Goal: Information Seeking & Learning: Check status

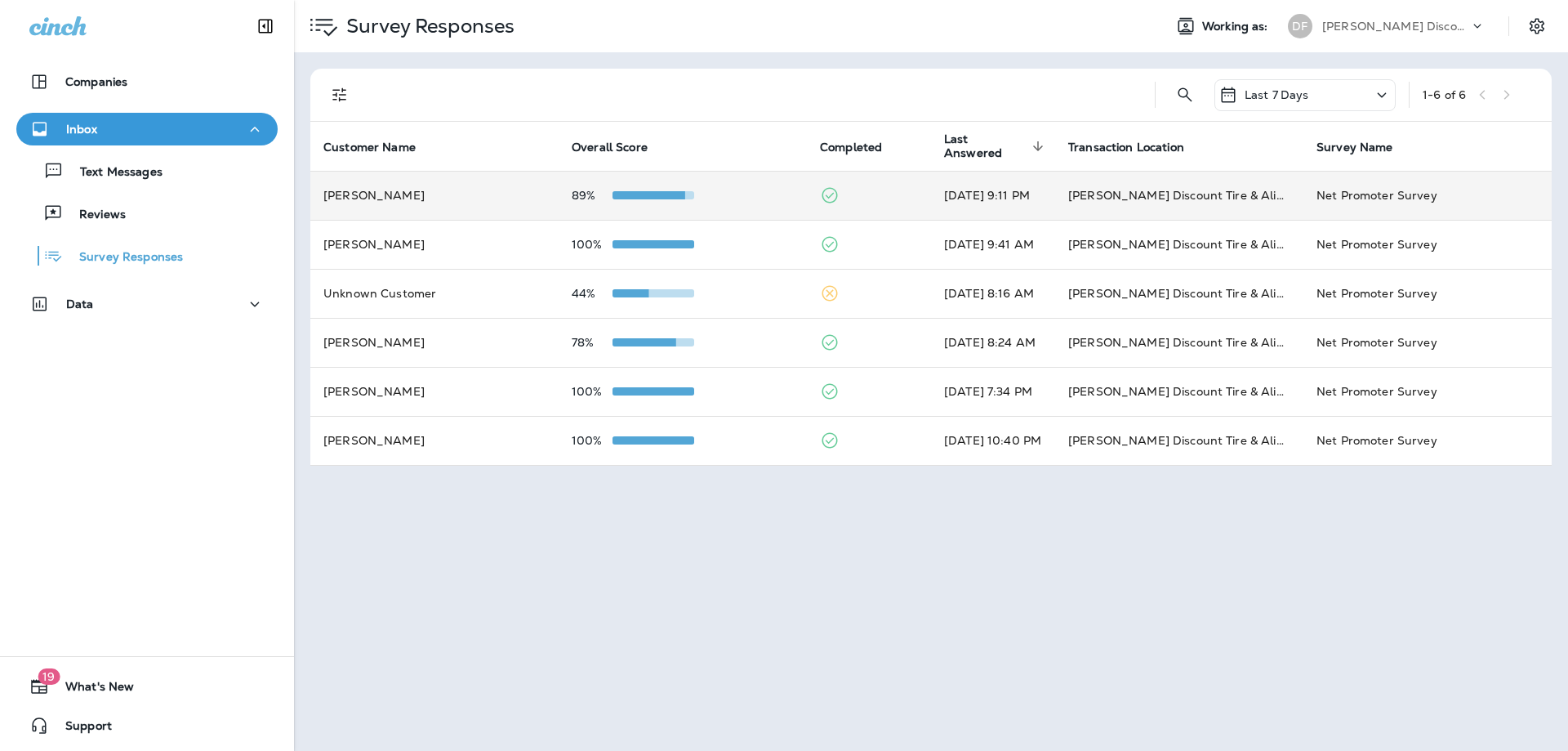
click at [514, 204] on td "[PERSON_NAME]" at bounding box center [434, 196] width 248 height 49
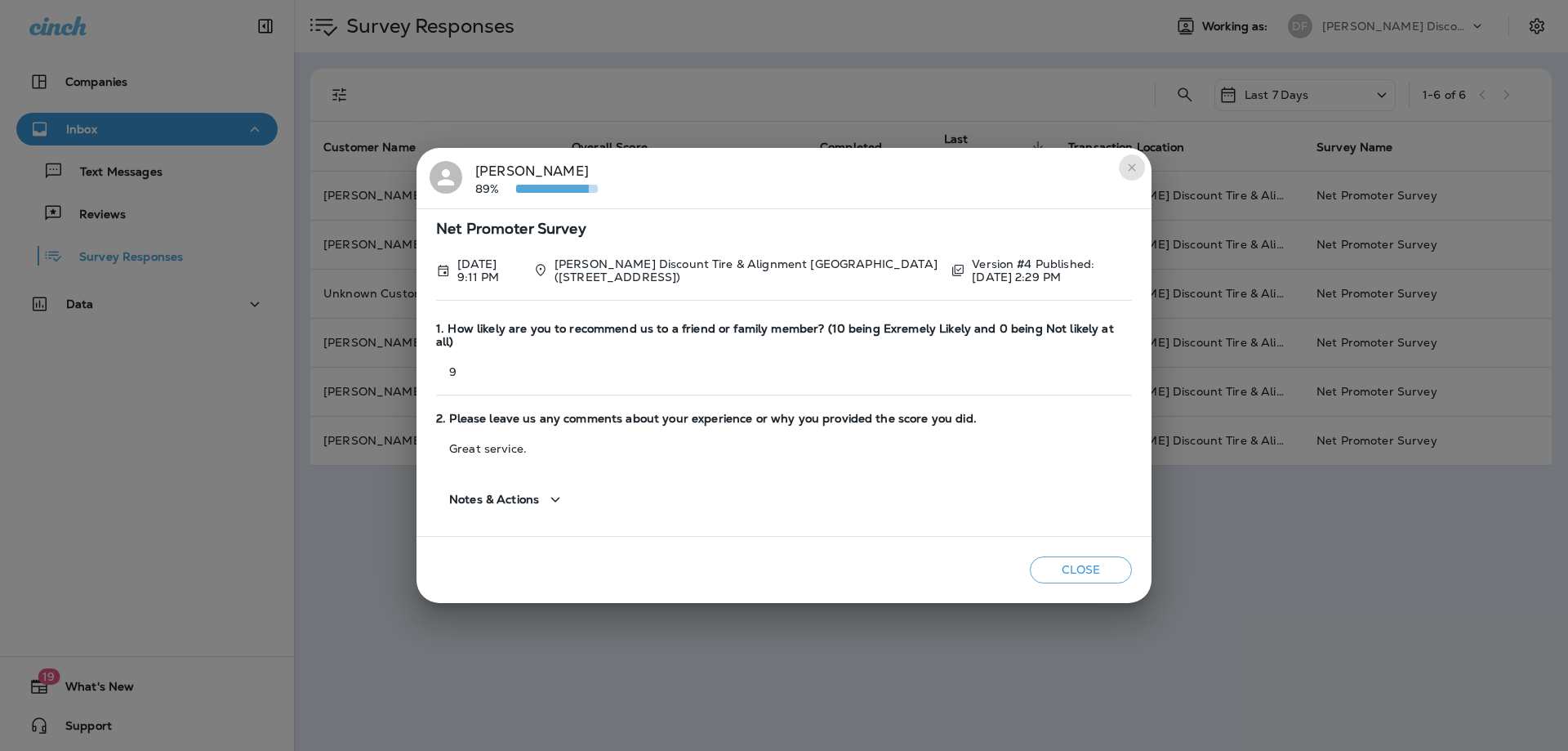
click at [1136, 174] on icon "close" at bounding box center [1132, 168] width 13 height 13
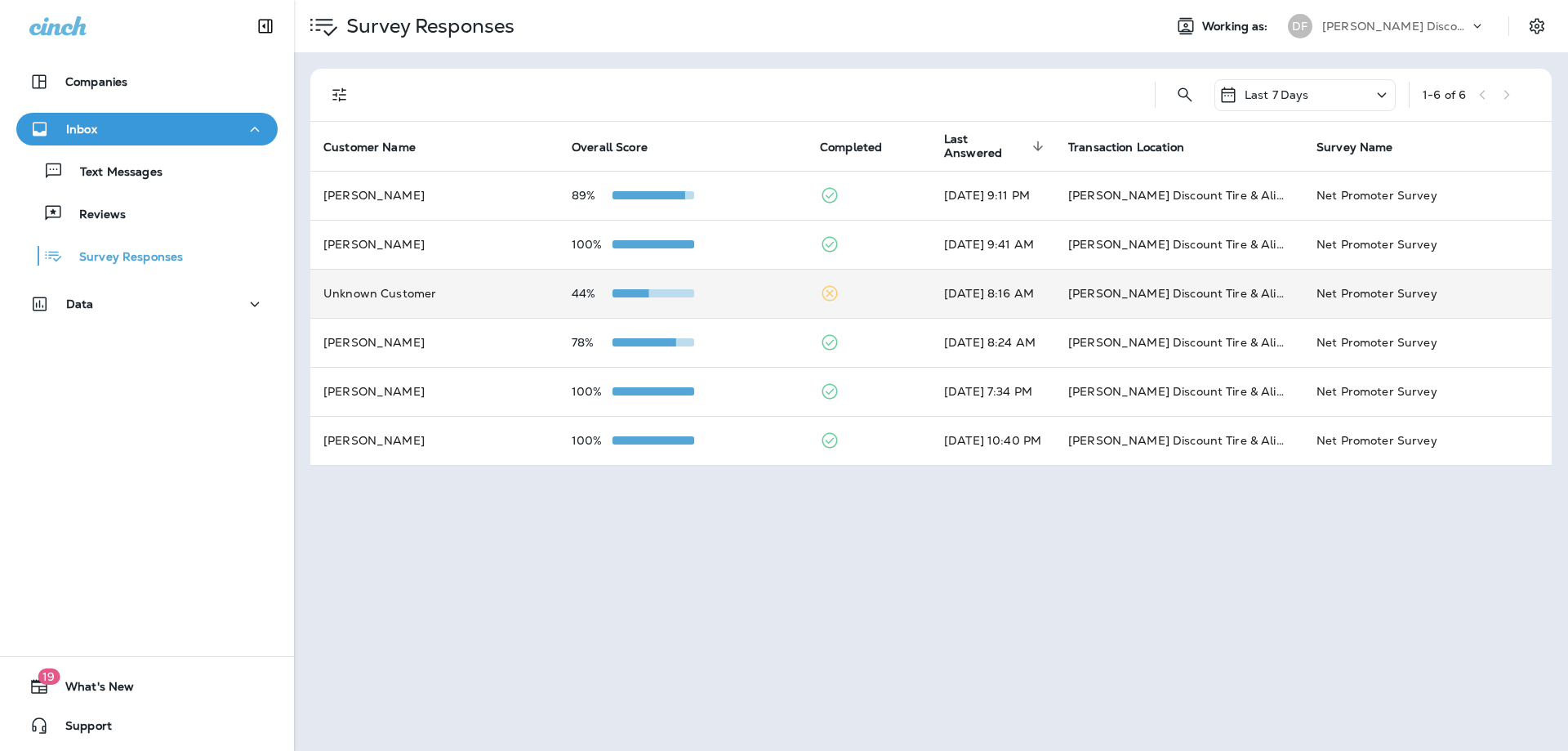
click at [666, 289] on span at bounding box center [653, 293] width 81 height 8
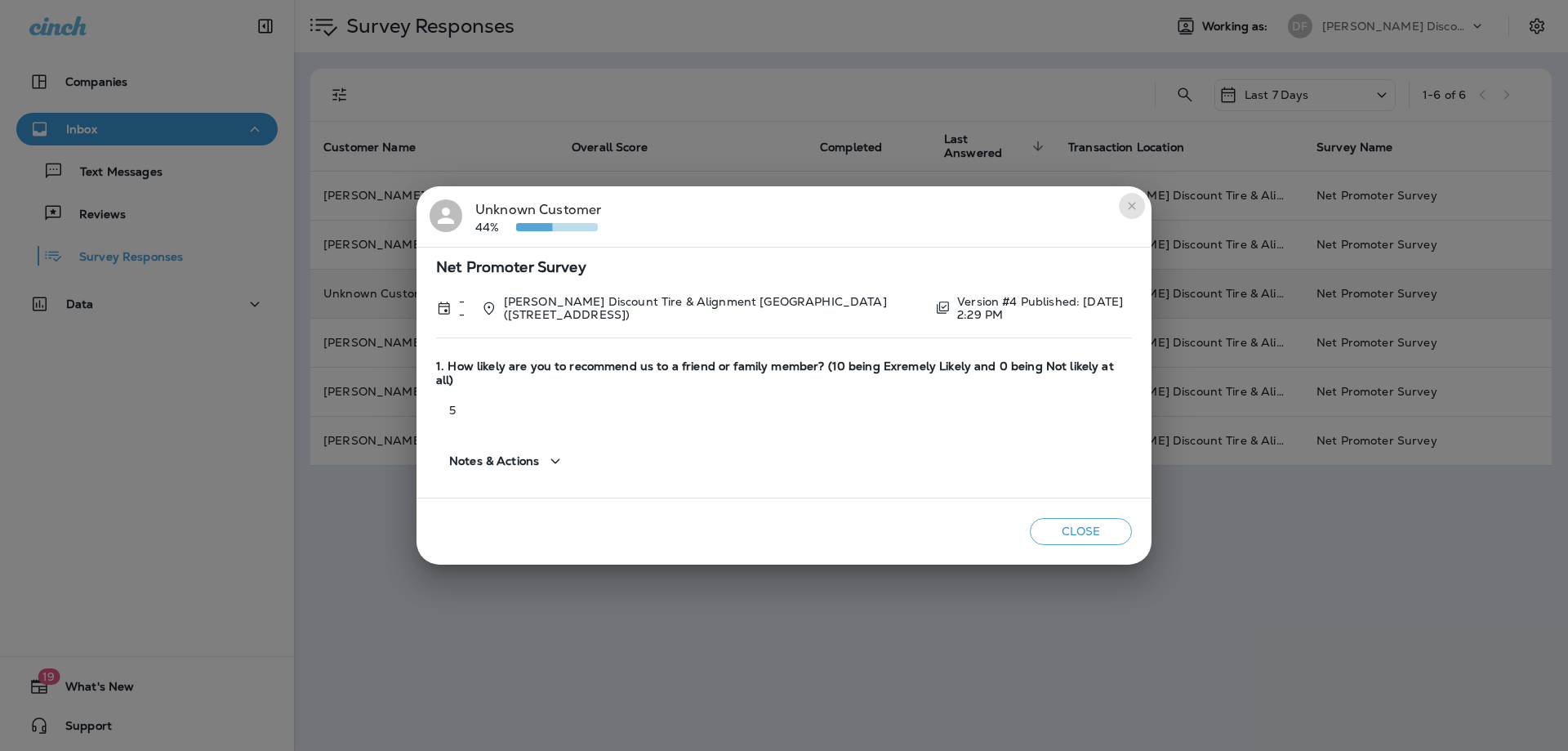
click at [1126, 212] on icon "close" at bounding box center [1132, 206] width 13 height 13
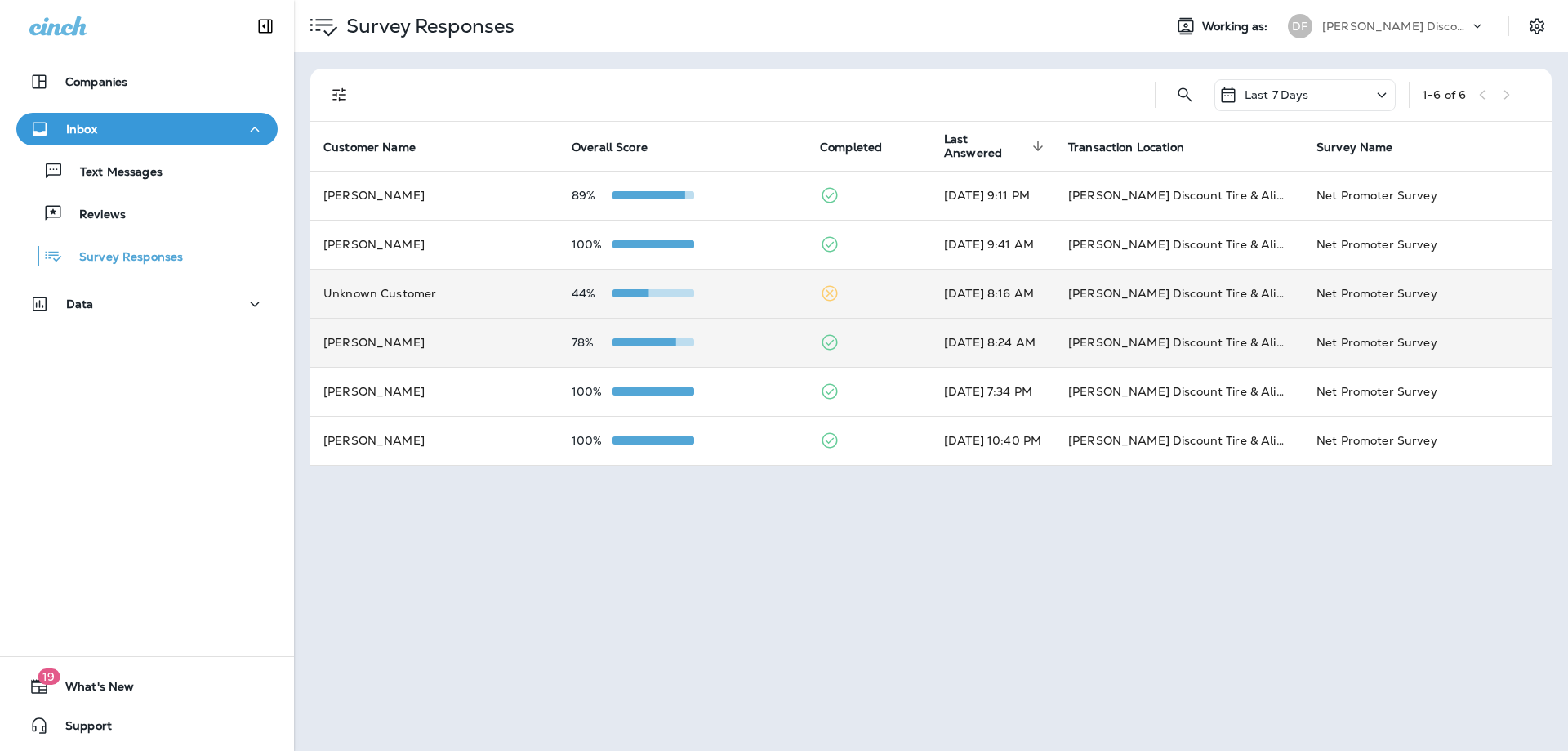
click at [1008, 331] on td "[DATE] 8:24 AM" at bounding box center [993, 343] width 124 height 49
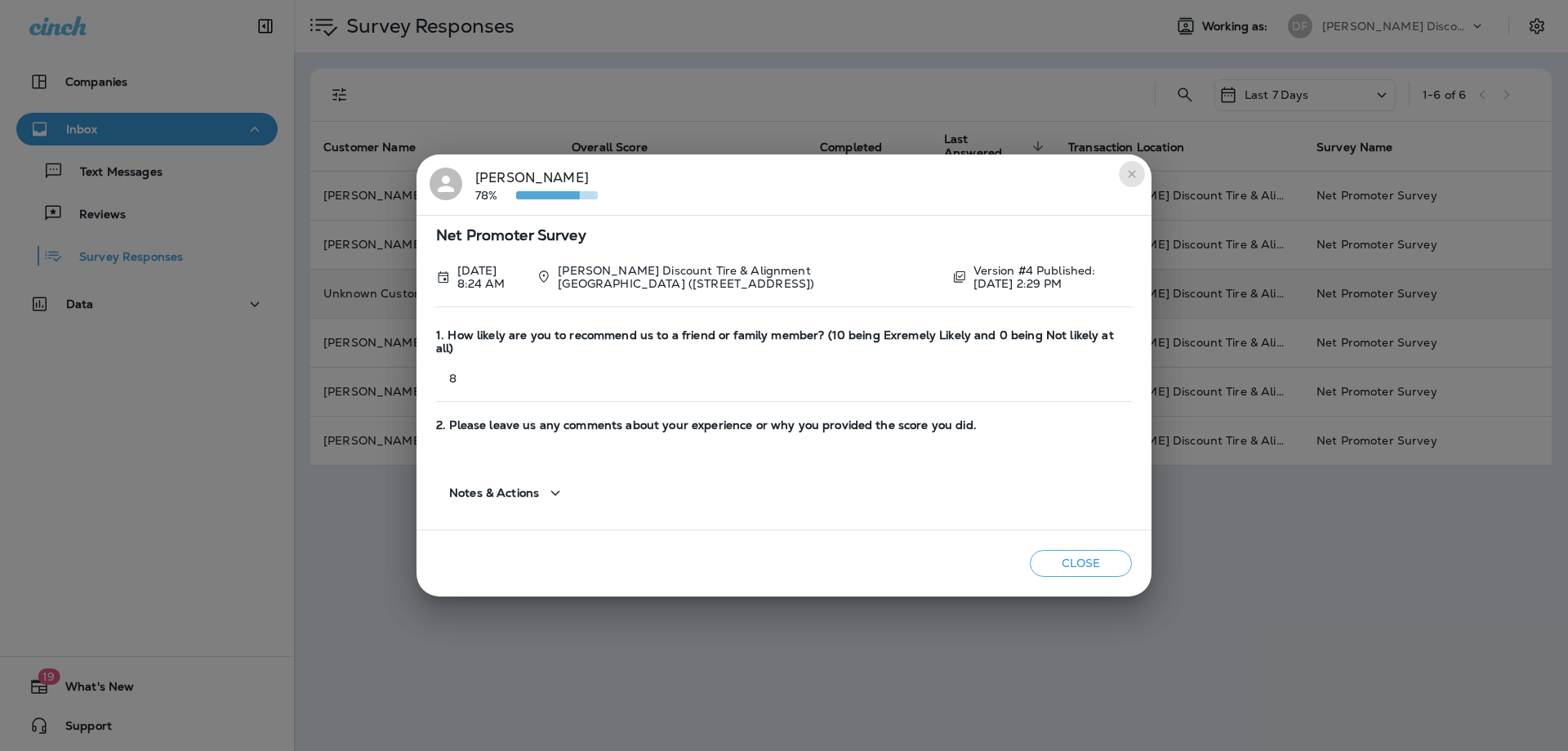
click at [1126, 180] on icon "close" at bounding box center [1132, 174] width 13 height 13
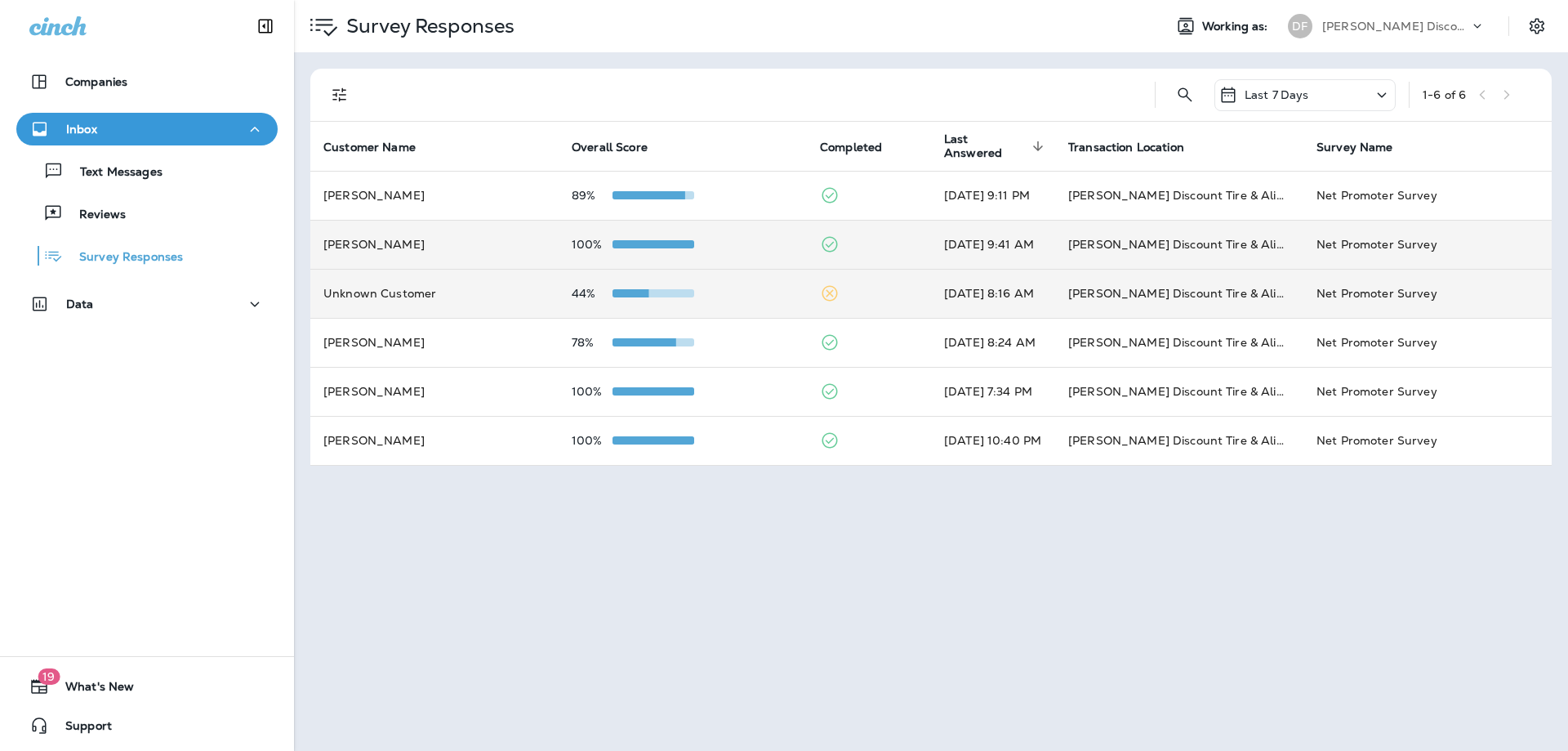
click at [966, 239] on td "[DATE] 9:41 AM" at bounding box center [993, 245] width 124 height 49
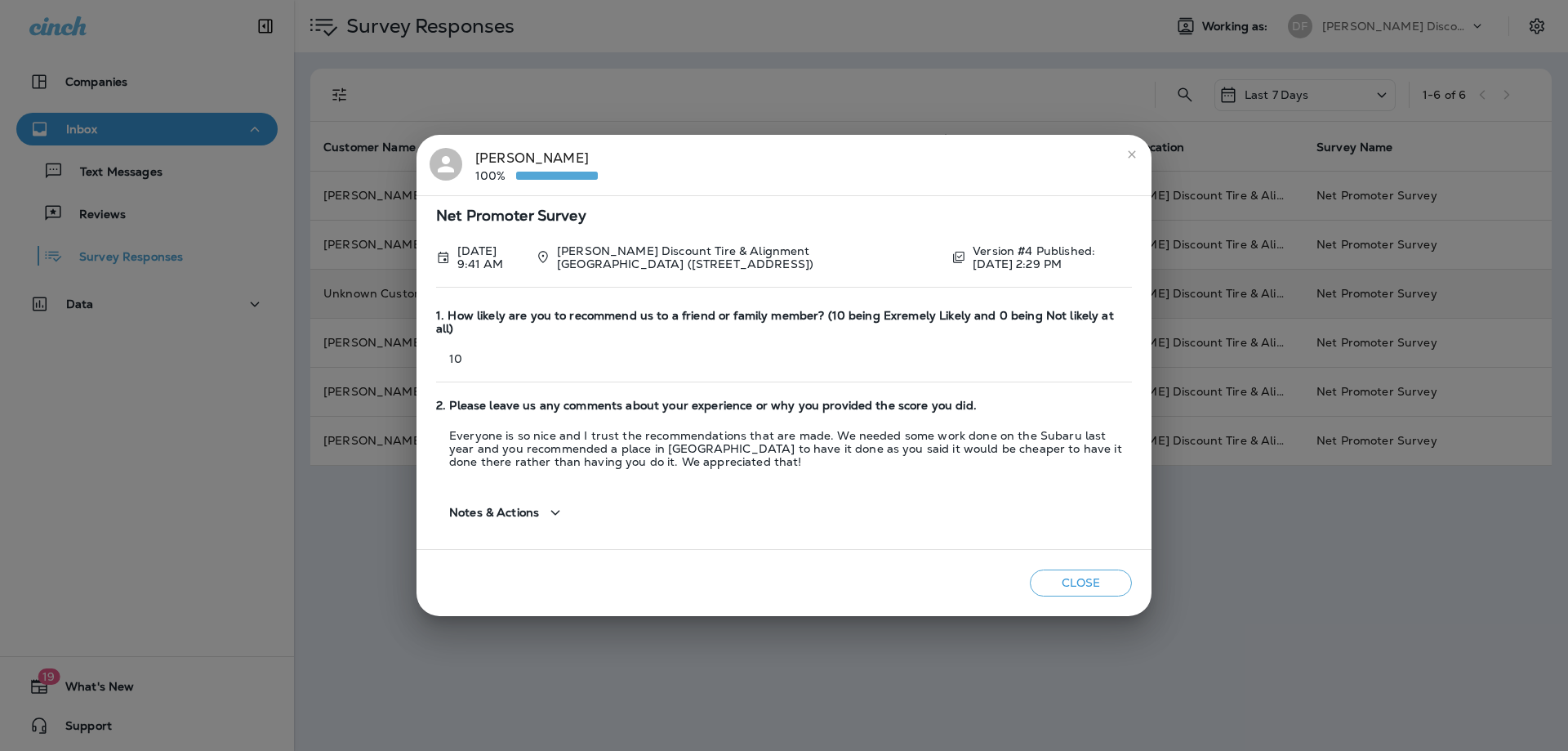
click at [1135, 158] on icon "close" at bounding box center [1131, 154] width 7 height 7
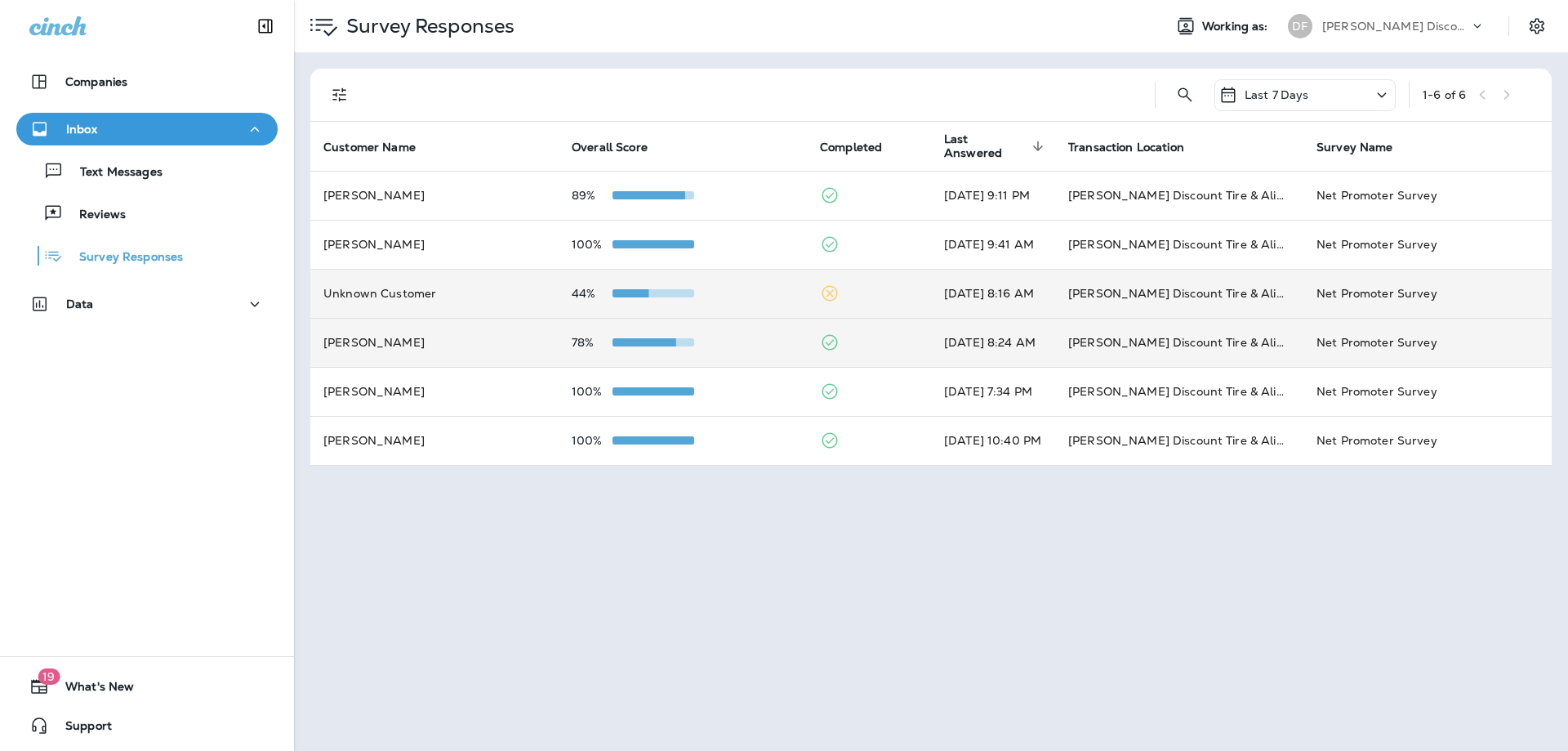
click at [979, 331] on td "[DATE] 8:24 AM" at bounding box center [993, 343] width 124 height 49
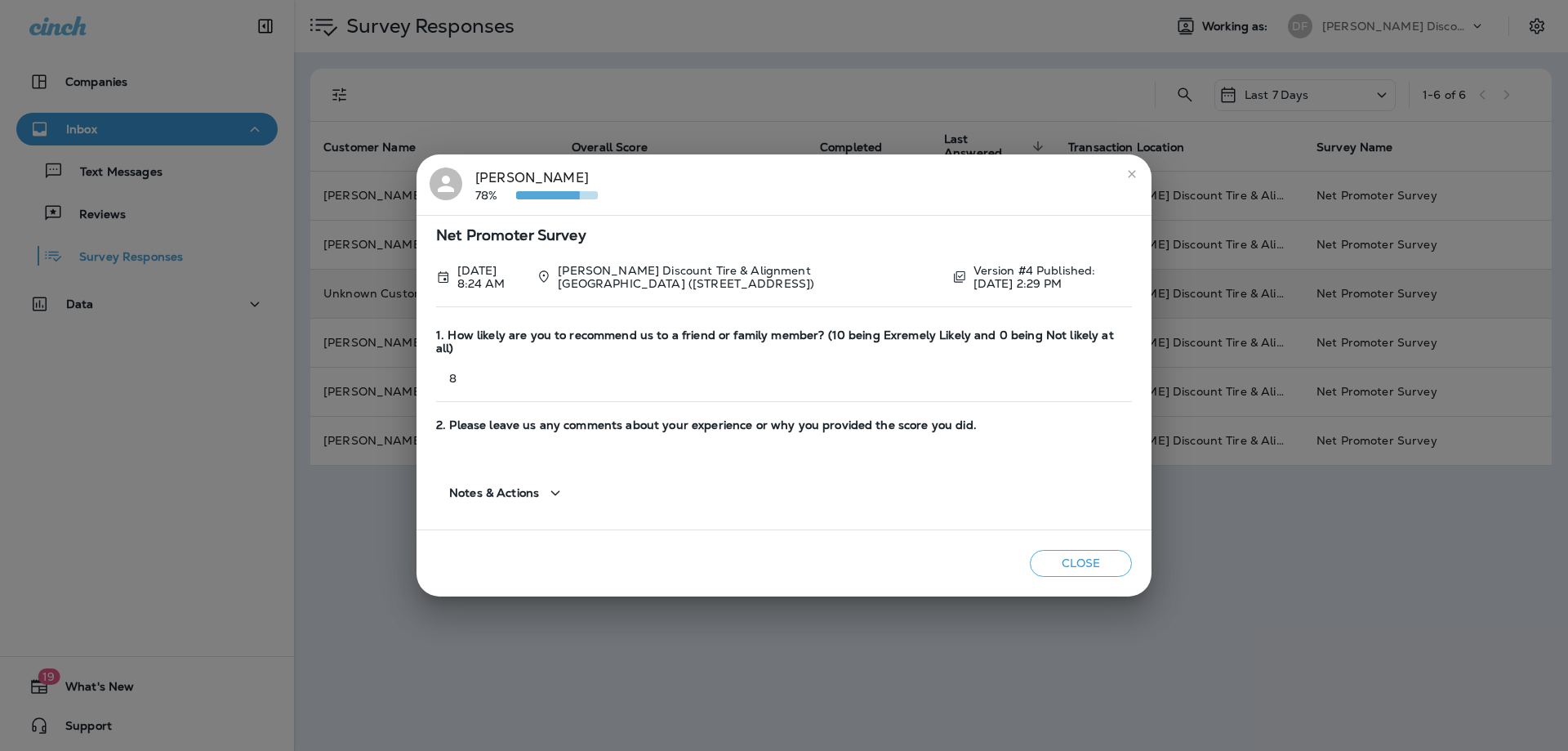
click at [1128, 180] on icon "close" at bounding box center [1132, 174] width 13 height 13
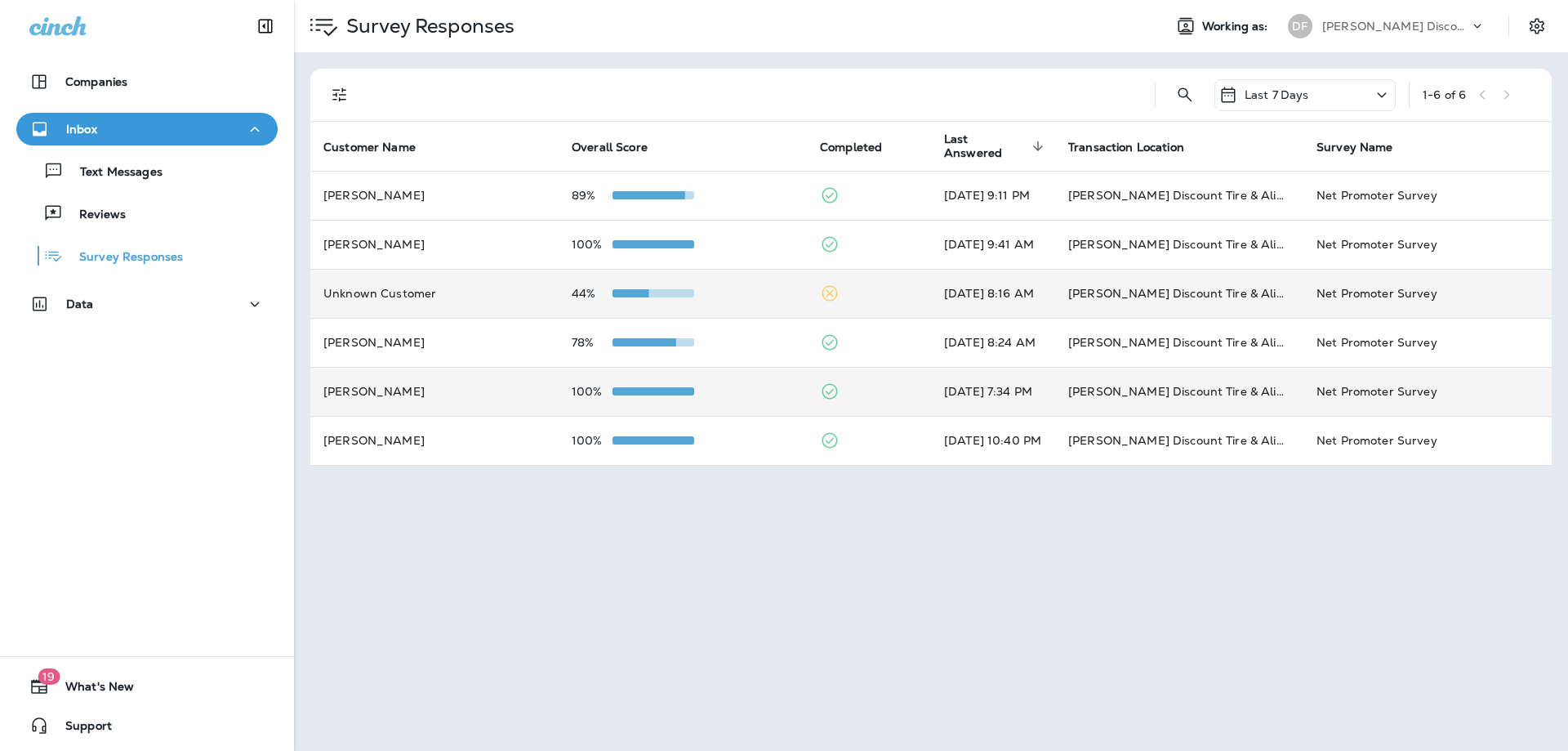
click at [1079, 385] on td "[PERSON_NAME] Discount Tire & Alignment [GEOGRAPHIC_DATA] ([STREET_ADDRESS])" at bounding box center [1179, 392] width 248 height 49
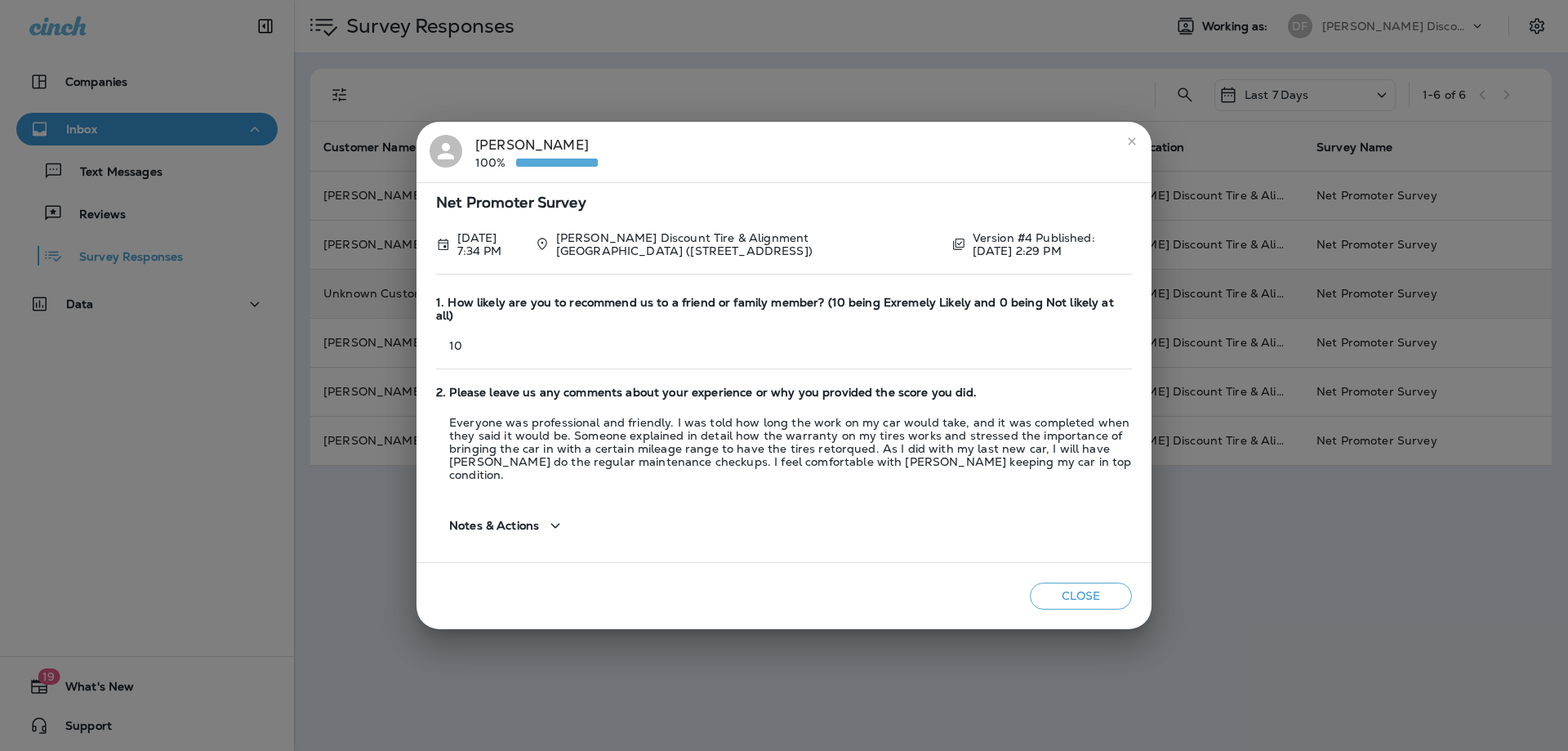
click at [1135, 148] on icon "close" at bounding box center [1132, 141] width 13 height 13
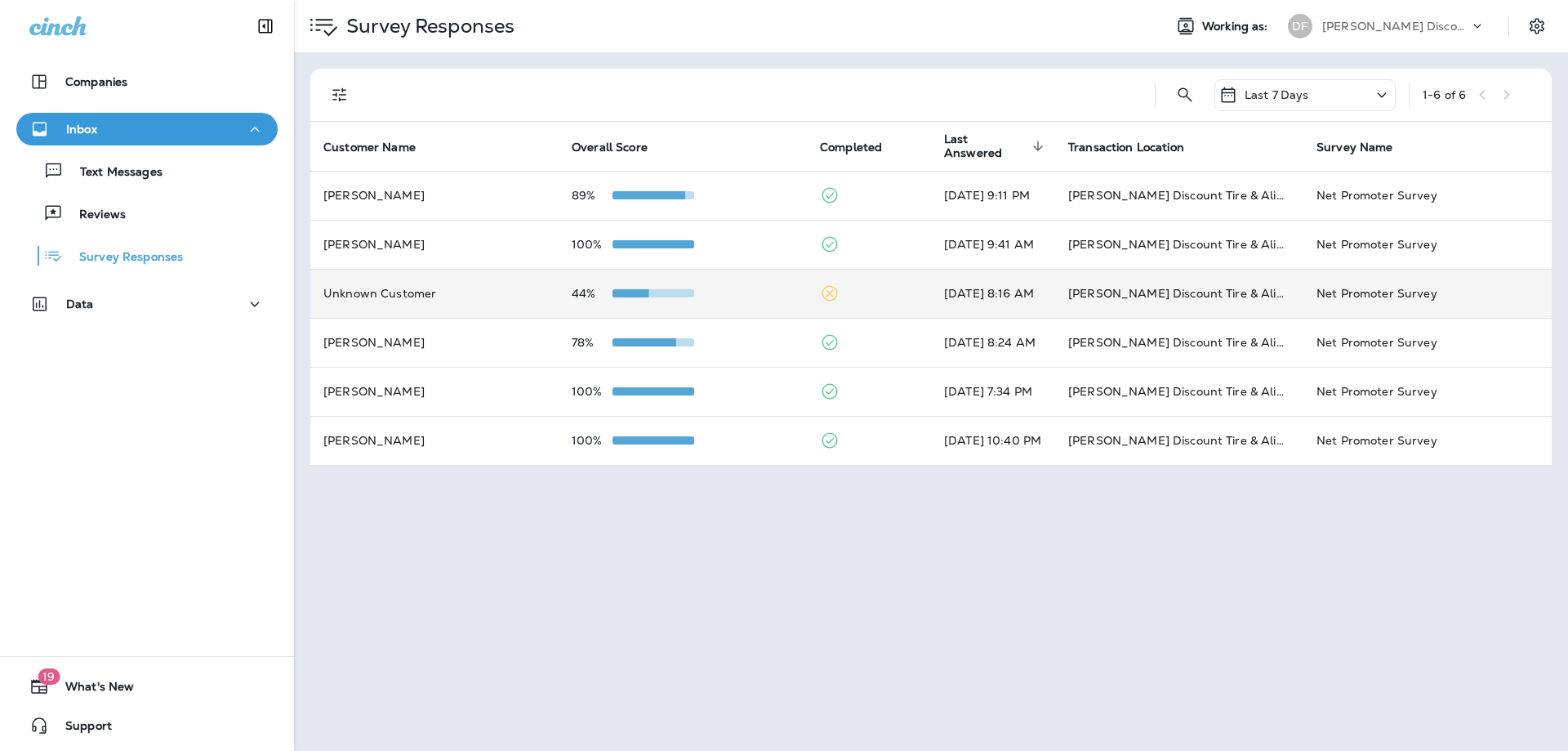
click at [969, 298] on td "[DATE] 8:16 AM" at bounding box center [993, 294] width 124 height 49
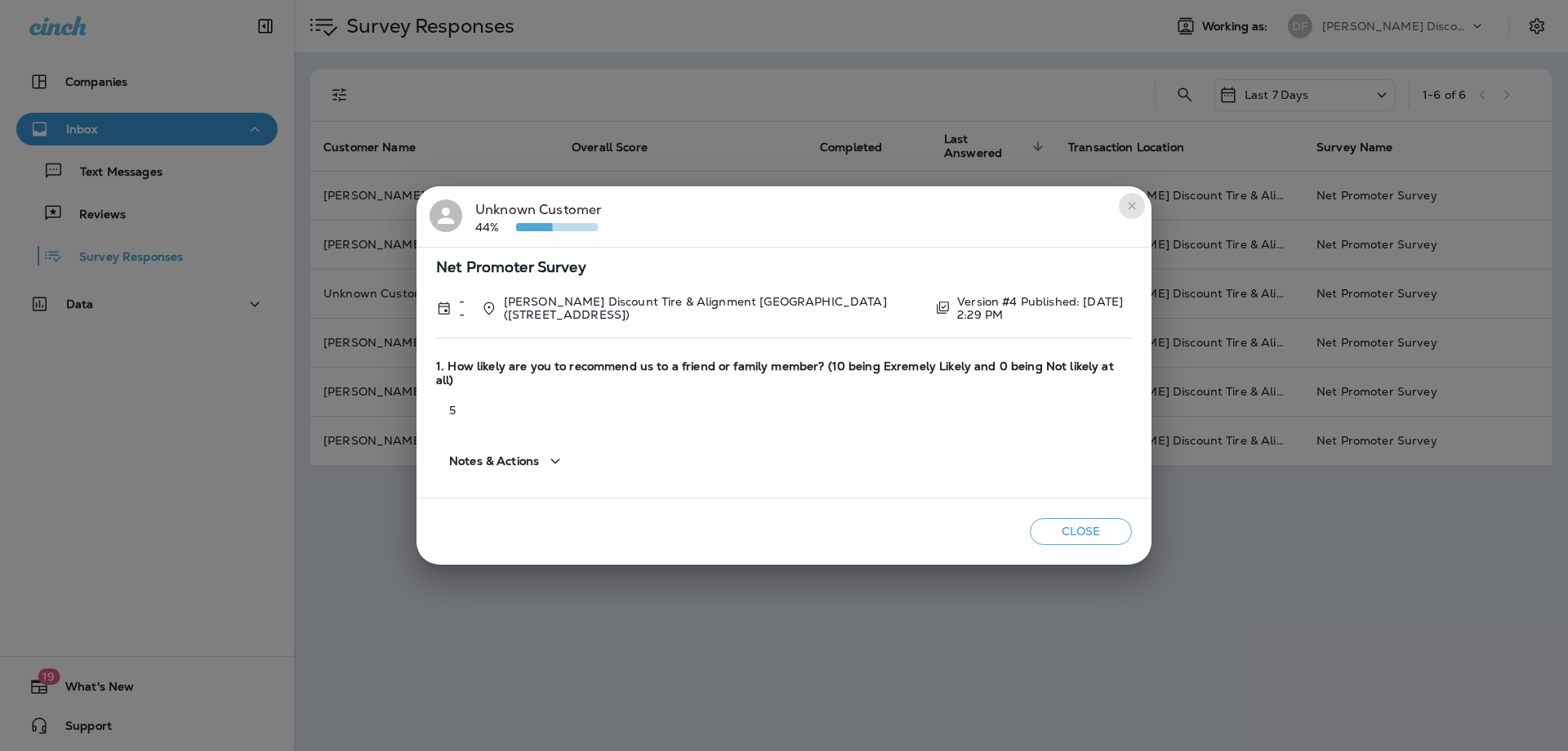
click at [1119, 219] on button "close" at bounding box center [1132, 206] width 27 height 27
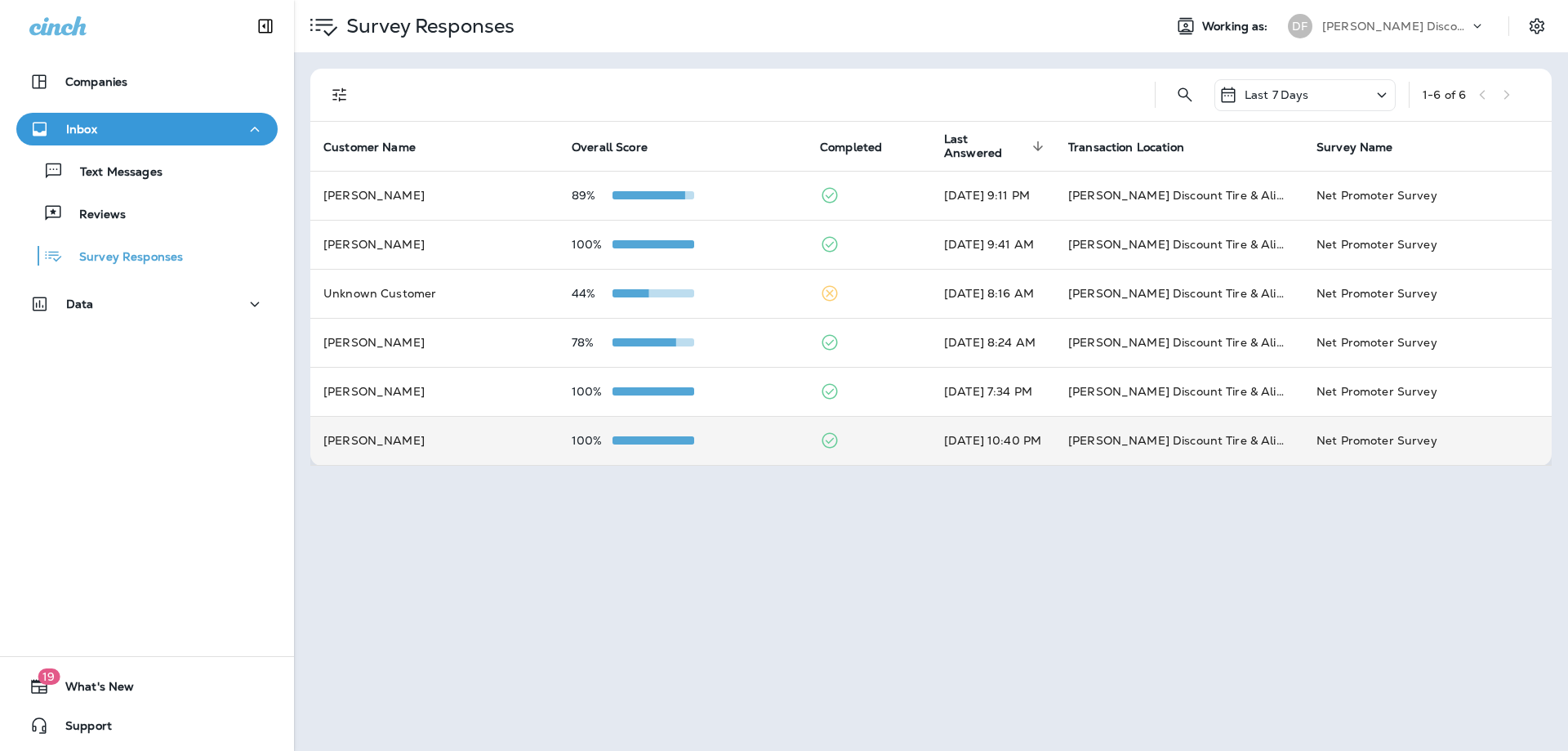
click at [615, 438] on span at bounding box center [653, 441] width 81 height 8
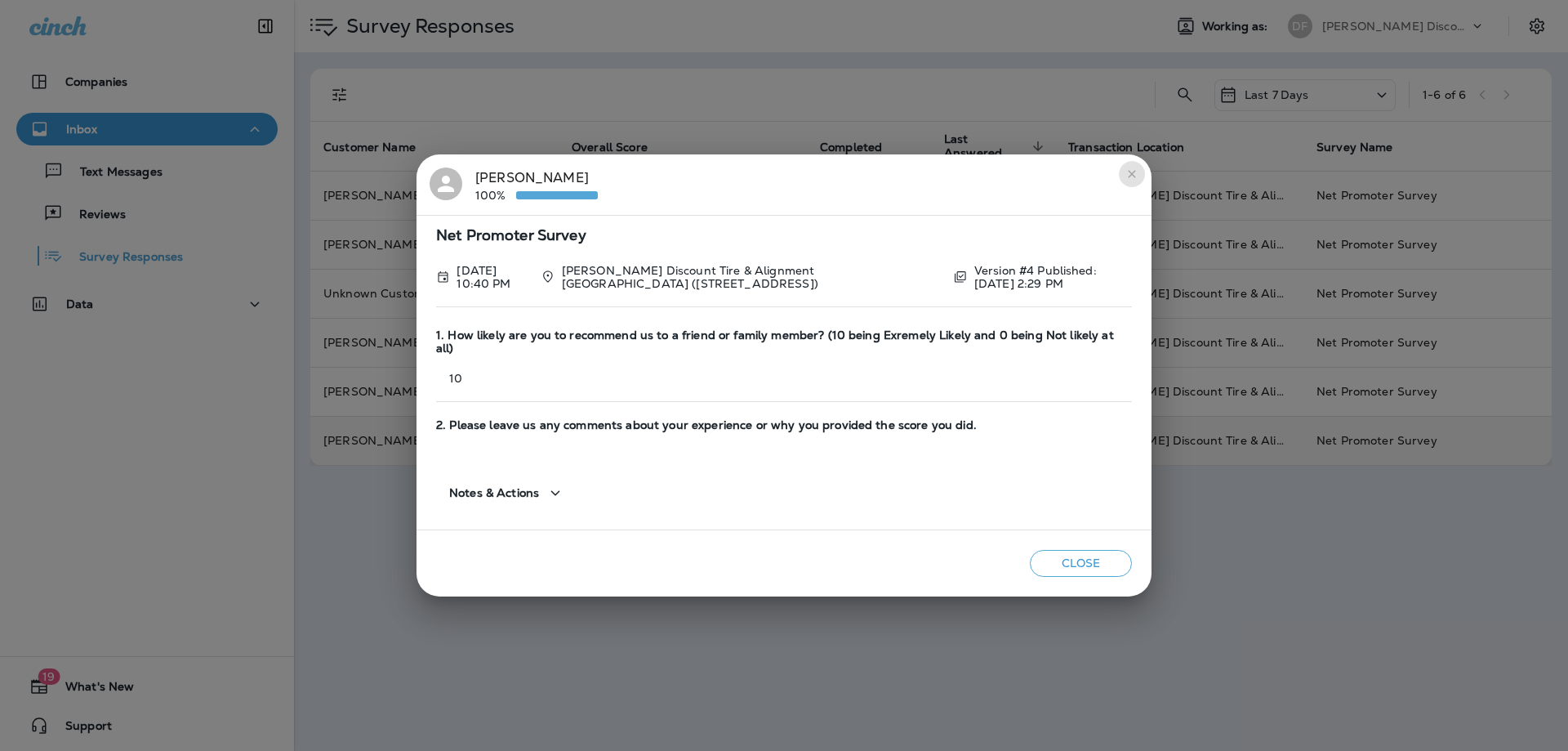
click at [1126, 180] on icon "close" at bounding box center [1132, 174] width 13 height 13
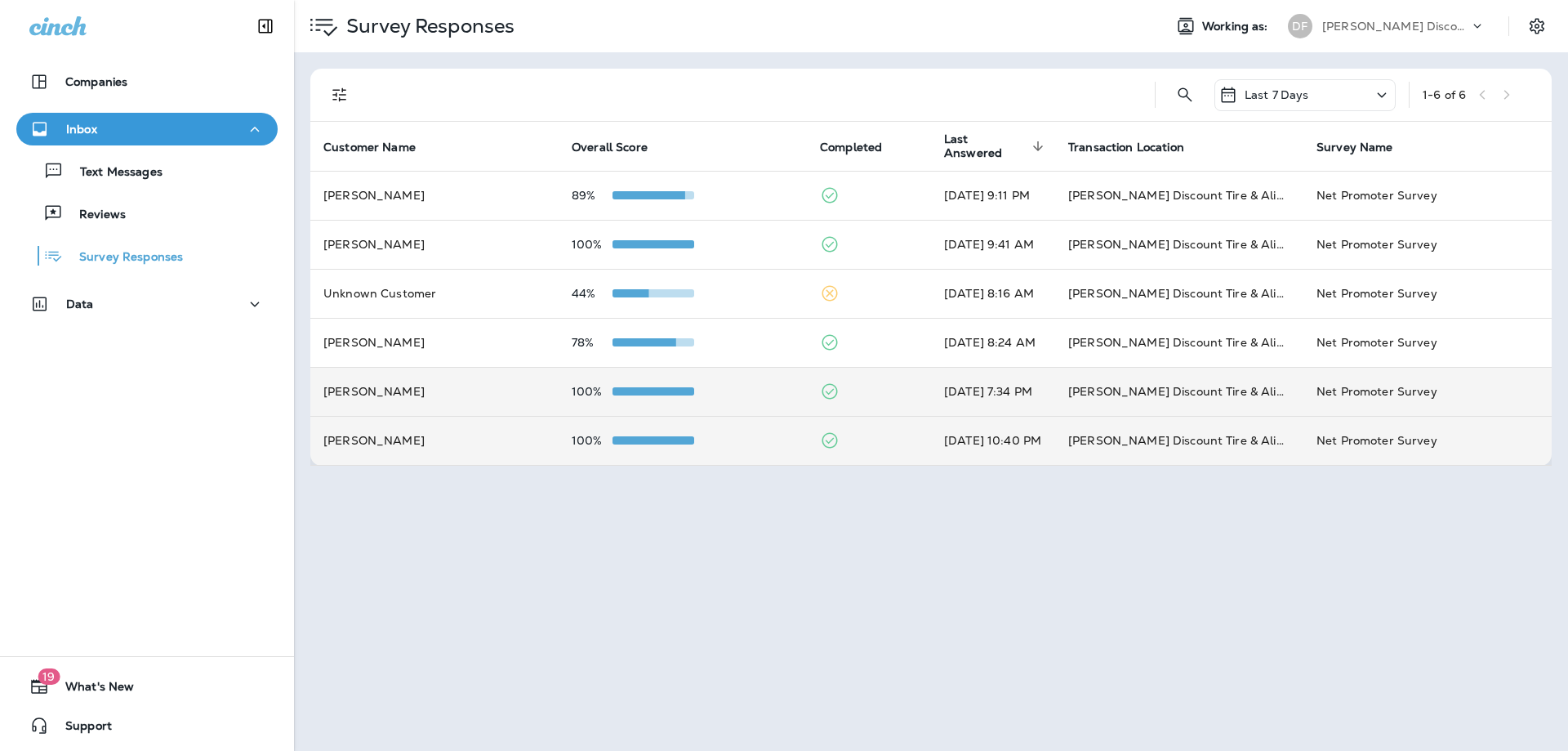
click at [572, 389] on p "100%" at bounding box center [592, 391] width 41 height 13
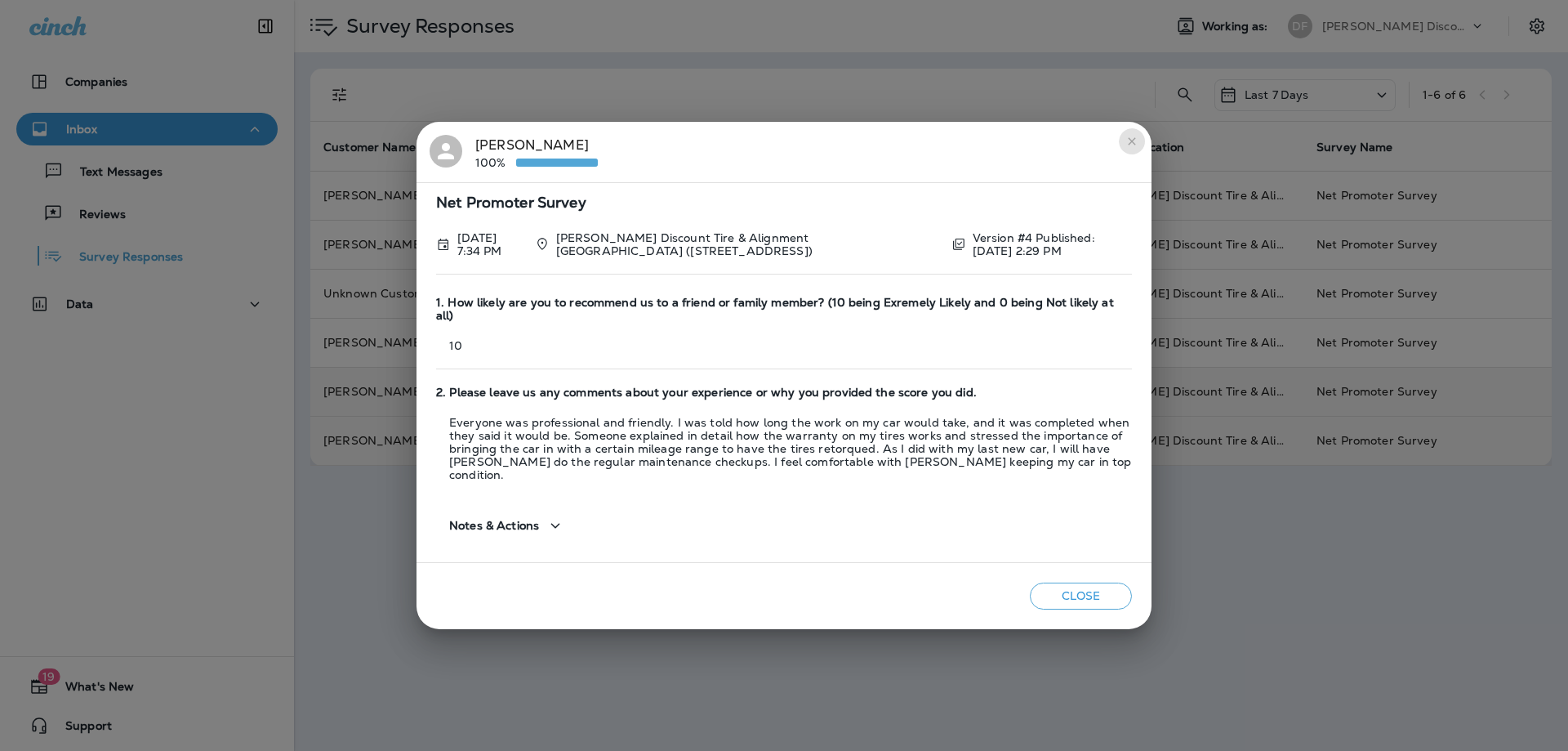
click at [1128, 148] on icon "close" at bounding box center [1132, 141] width 13 height 13
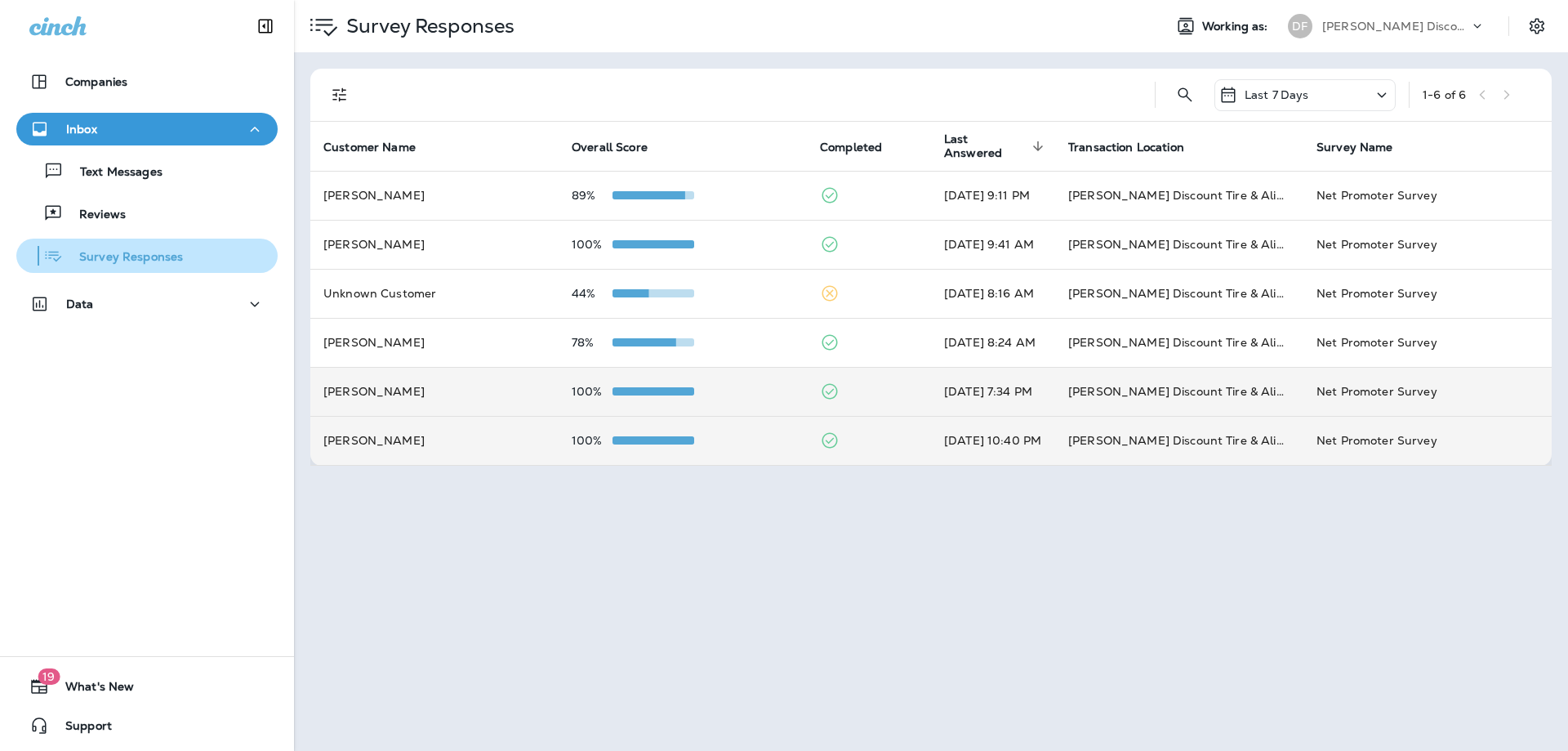
click at [200, 263] on div "Survey Responses" at bounding box center [146, 256] width 248 height 25
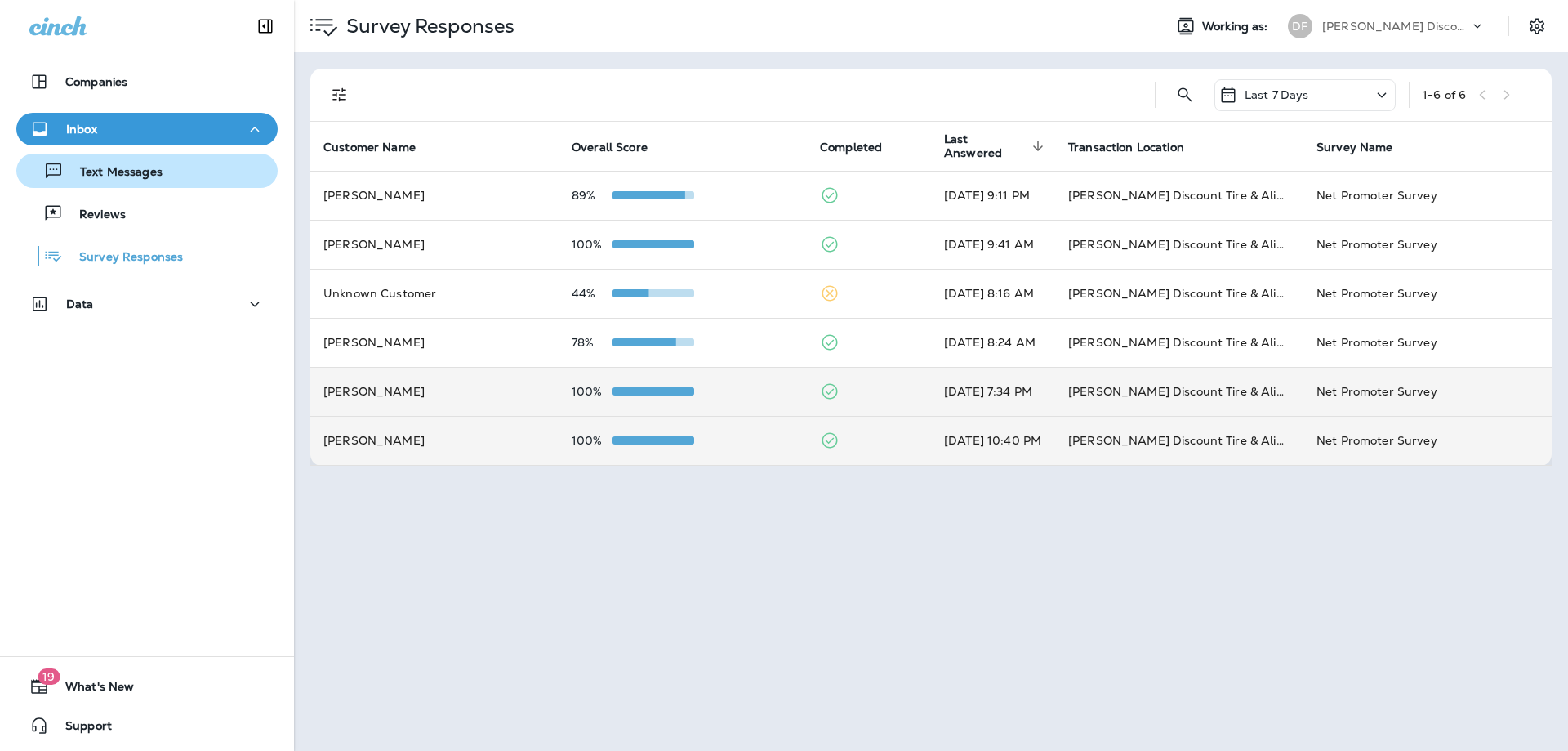
click at [201, 171] on div "Text Messages" at bounding box center [146, 170] width 248 height 25
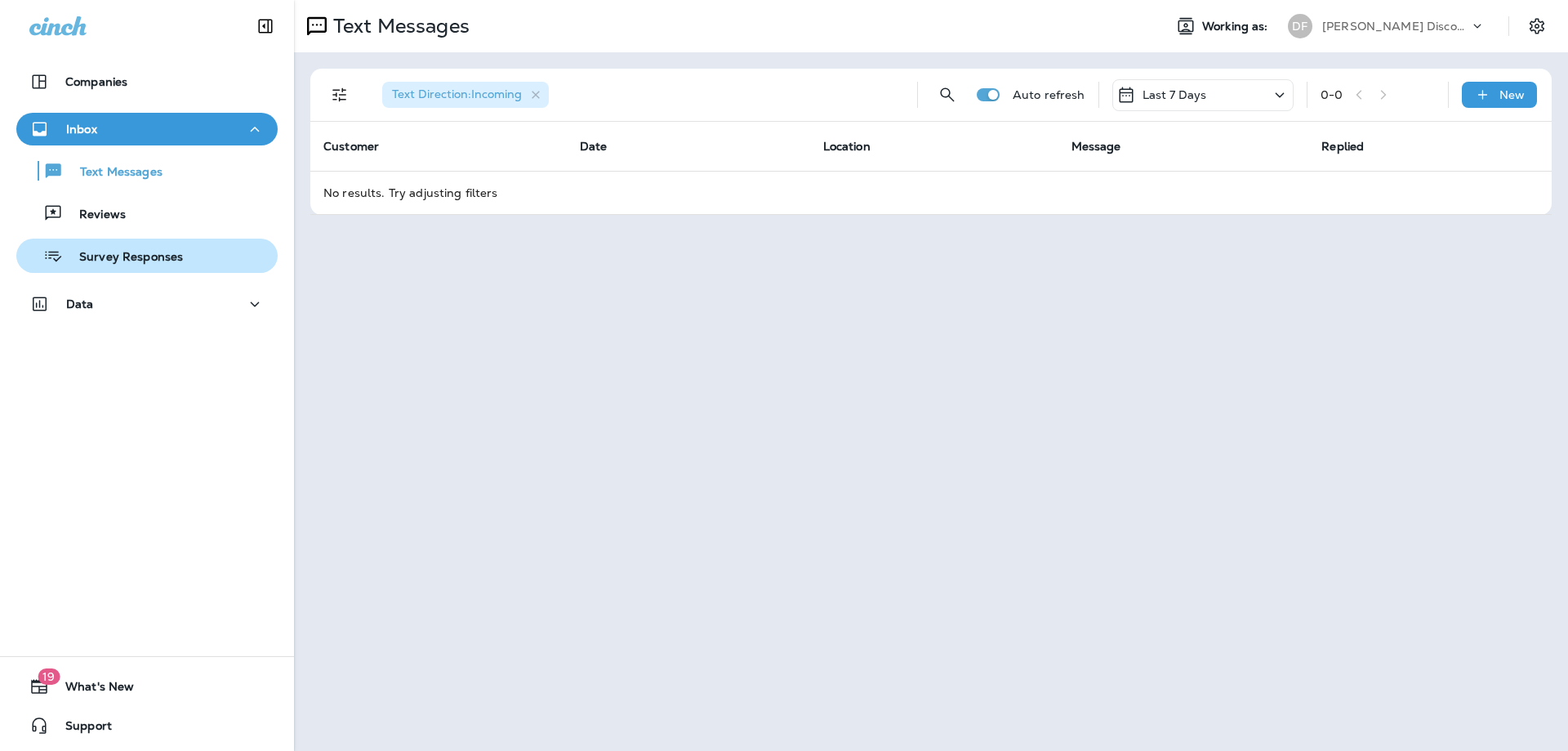
click at [165, 255] on p "Survey Responses" at bounding box center [123, 257] width 120 height 16
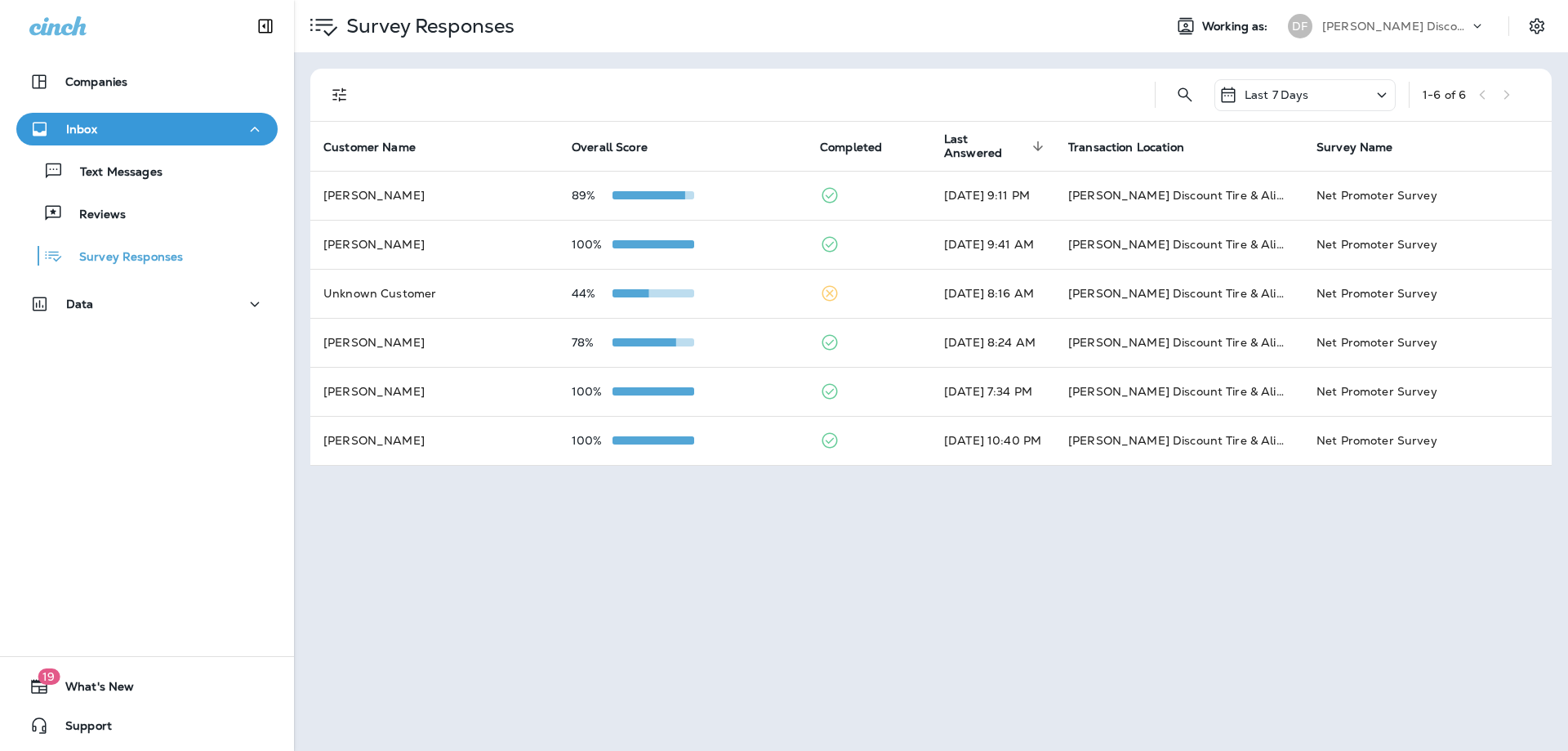
click at [1376, 91] on icon at bounding box center [1381, 95] width 19 height 20
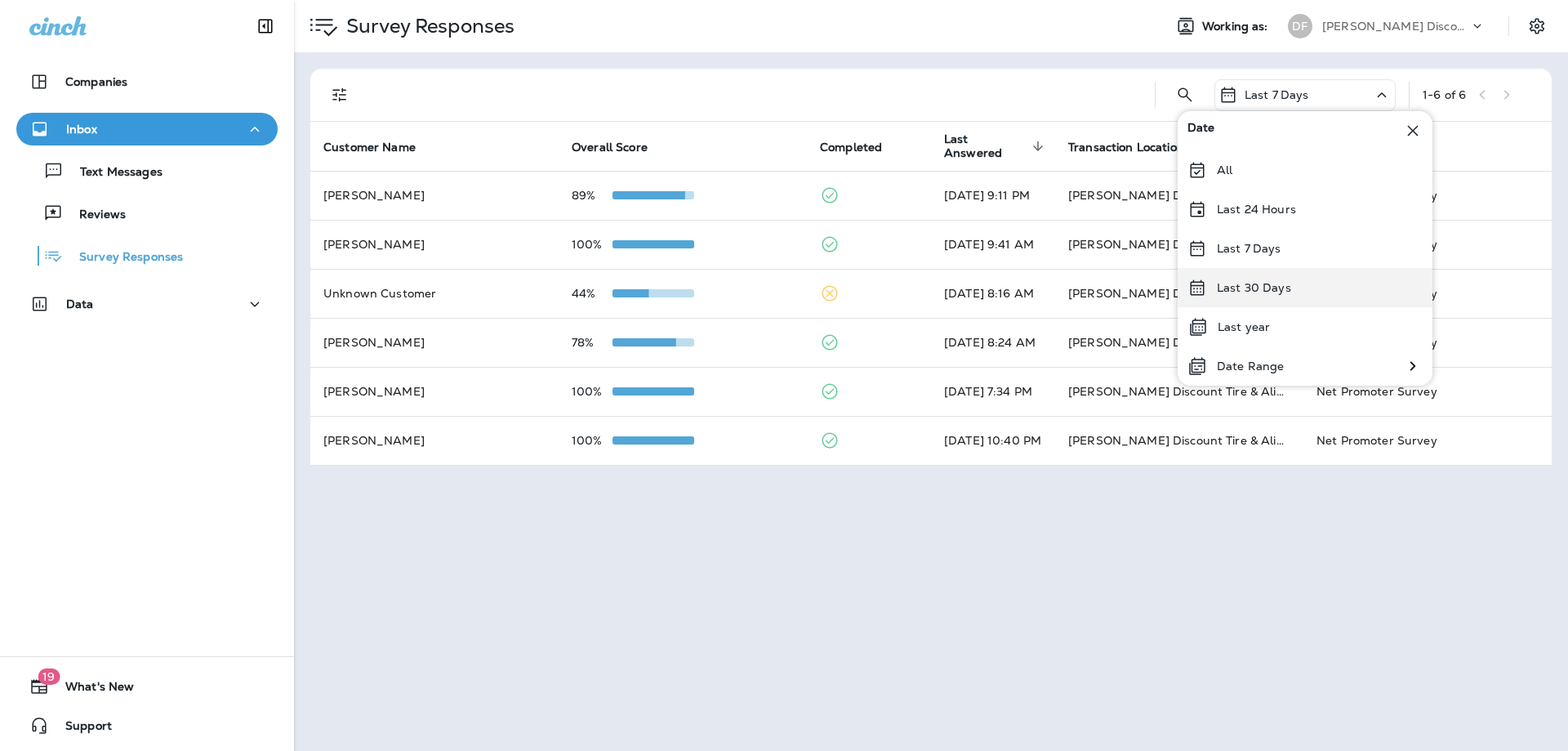
click at [1275, 289] on p "Last 30 Days" at bounding box center [1254, 288] width 74 height 13
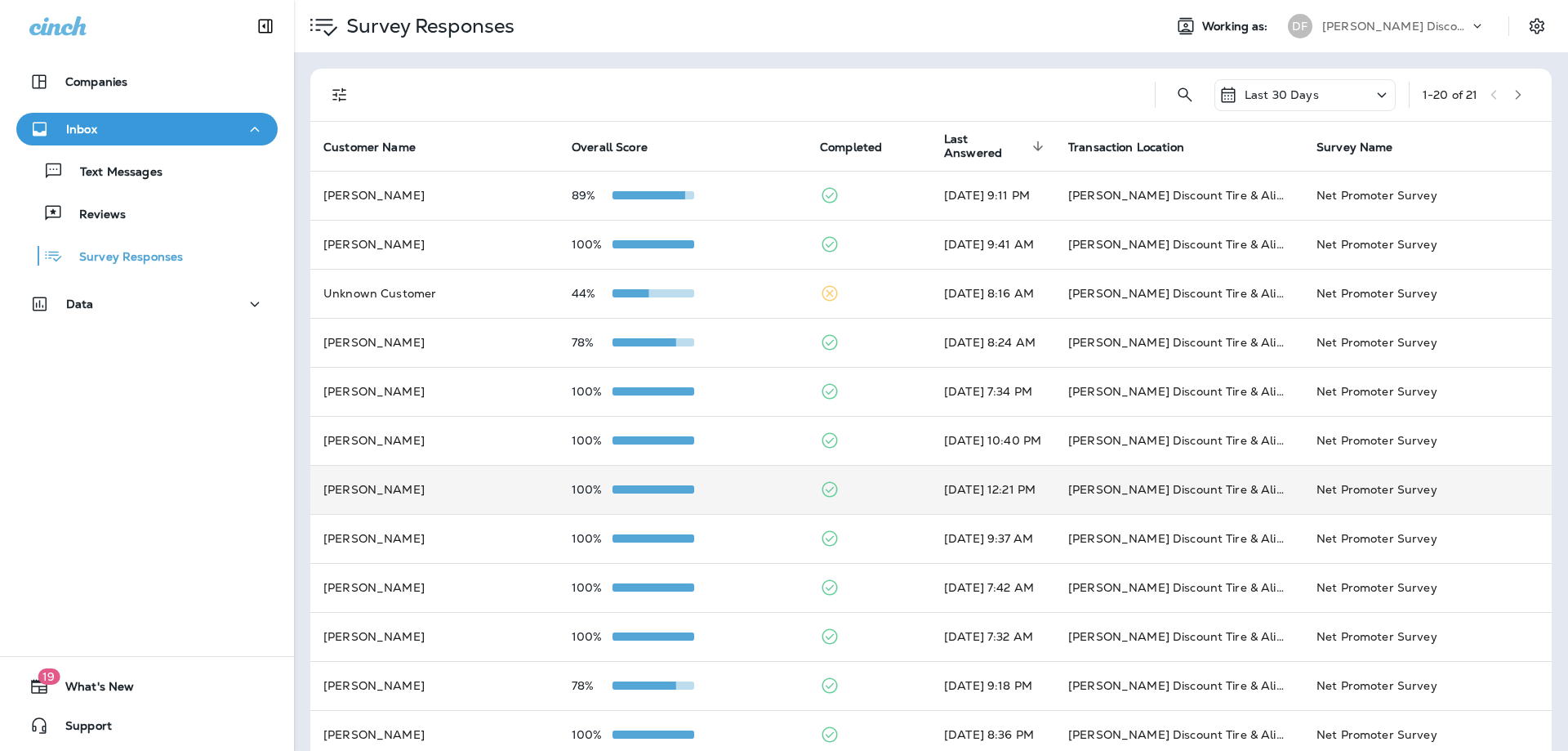
scroll to position [82, 0]
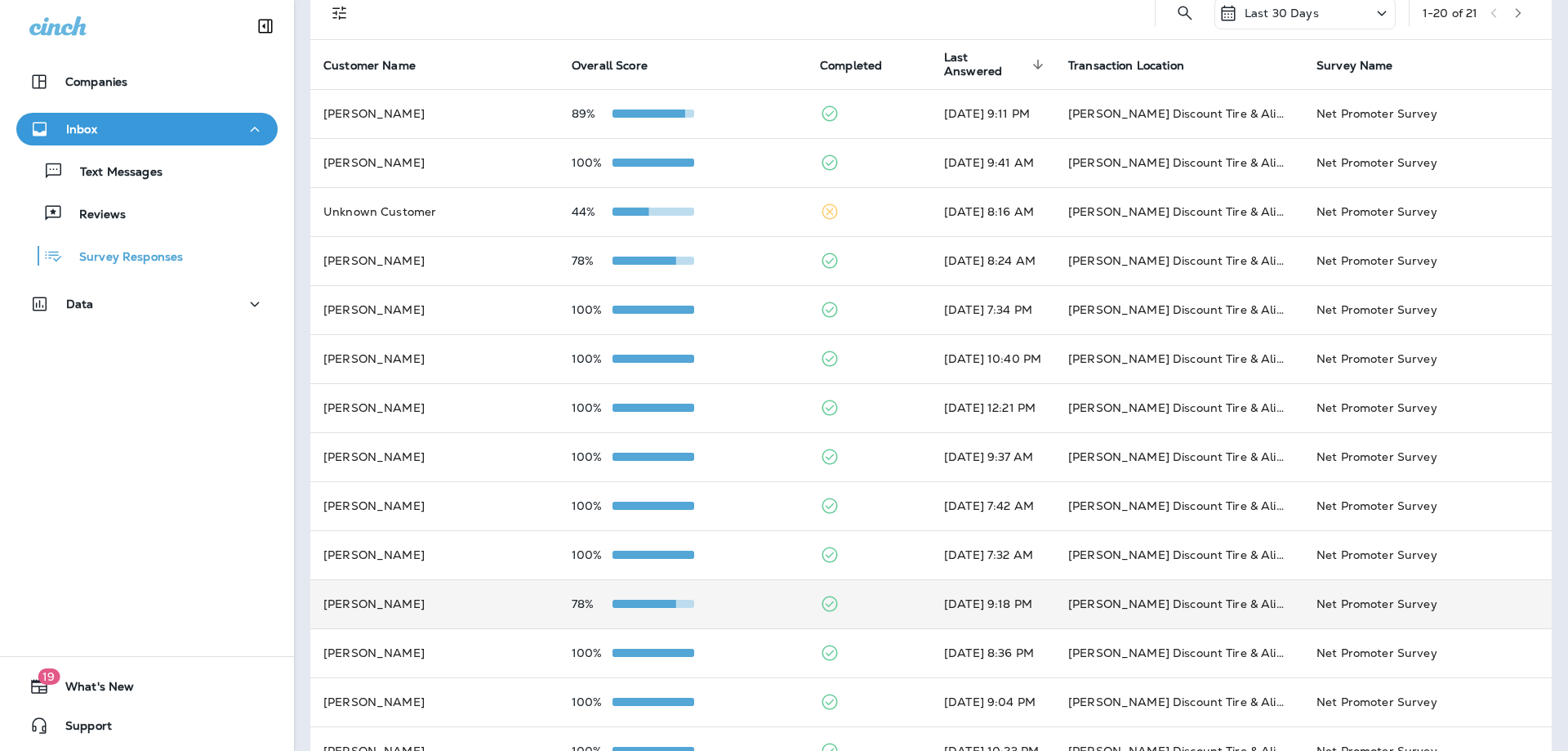
click at [659, 596] on td "78%" at bounding box center [682, 604] width 248 height 49
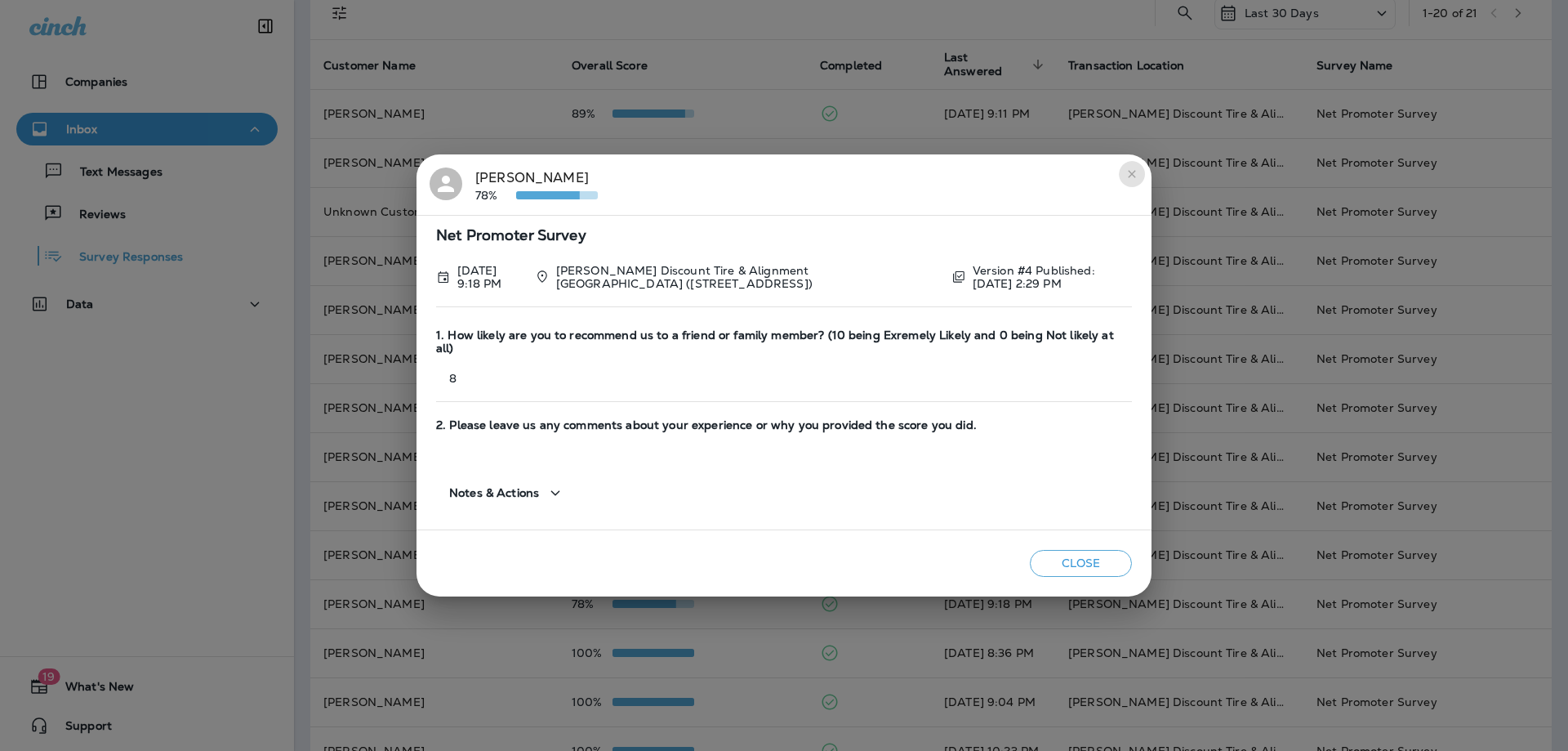
click at [1126, 180] on icon "close" at bounding box center [1132, 174] width 13 height 13
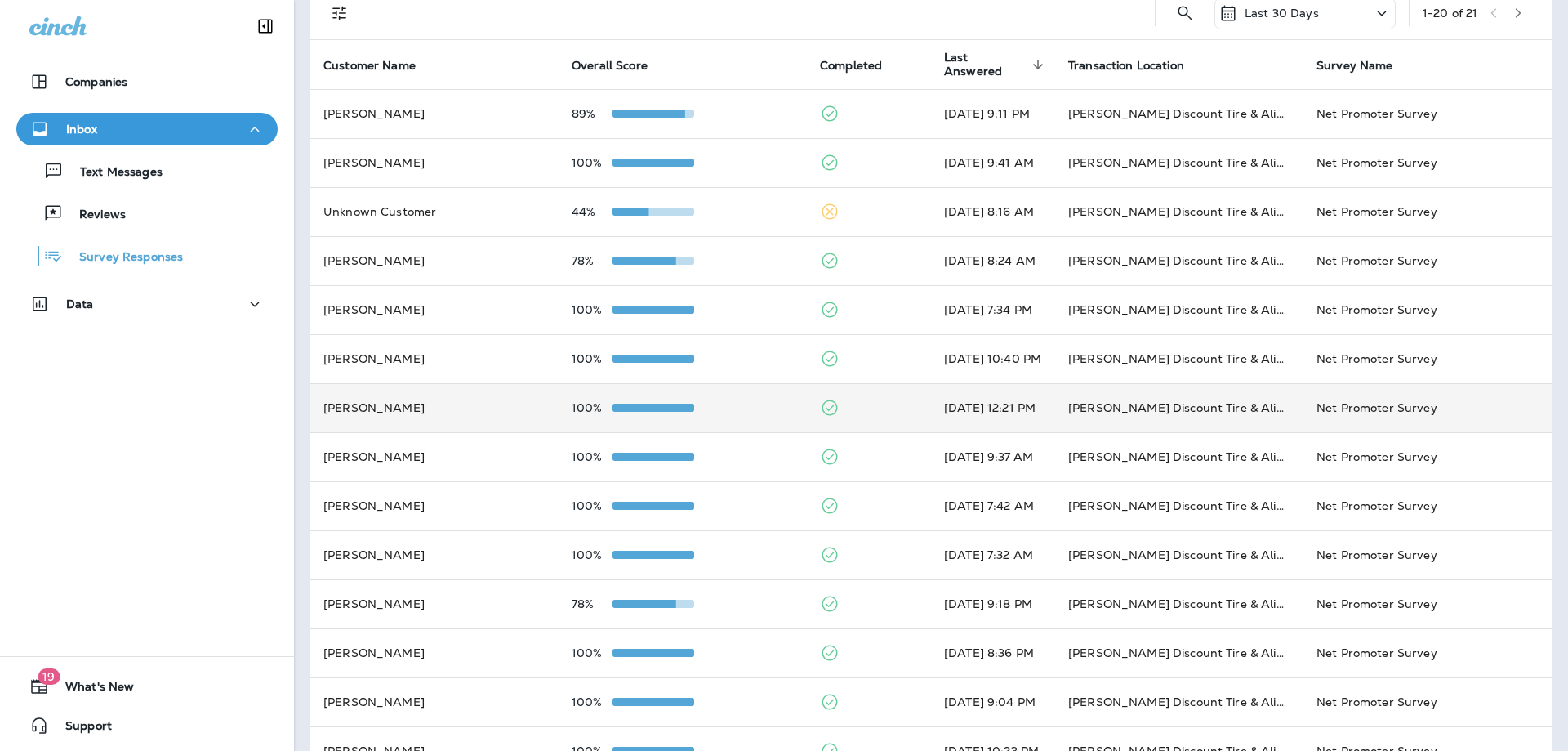
click at [687, 404] on div "100%" at bounding box center [683, 408] width 222 height 13
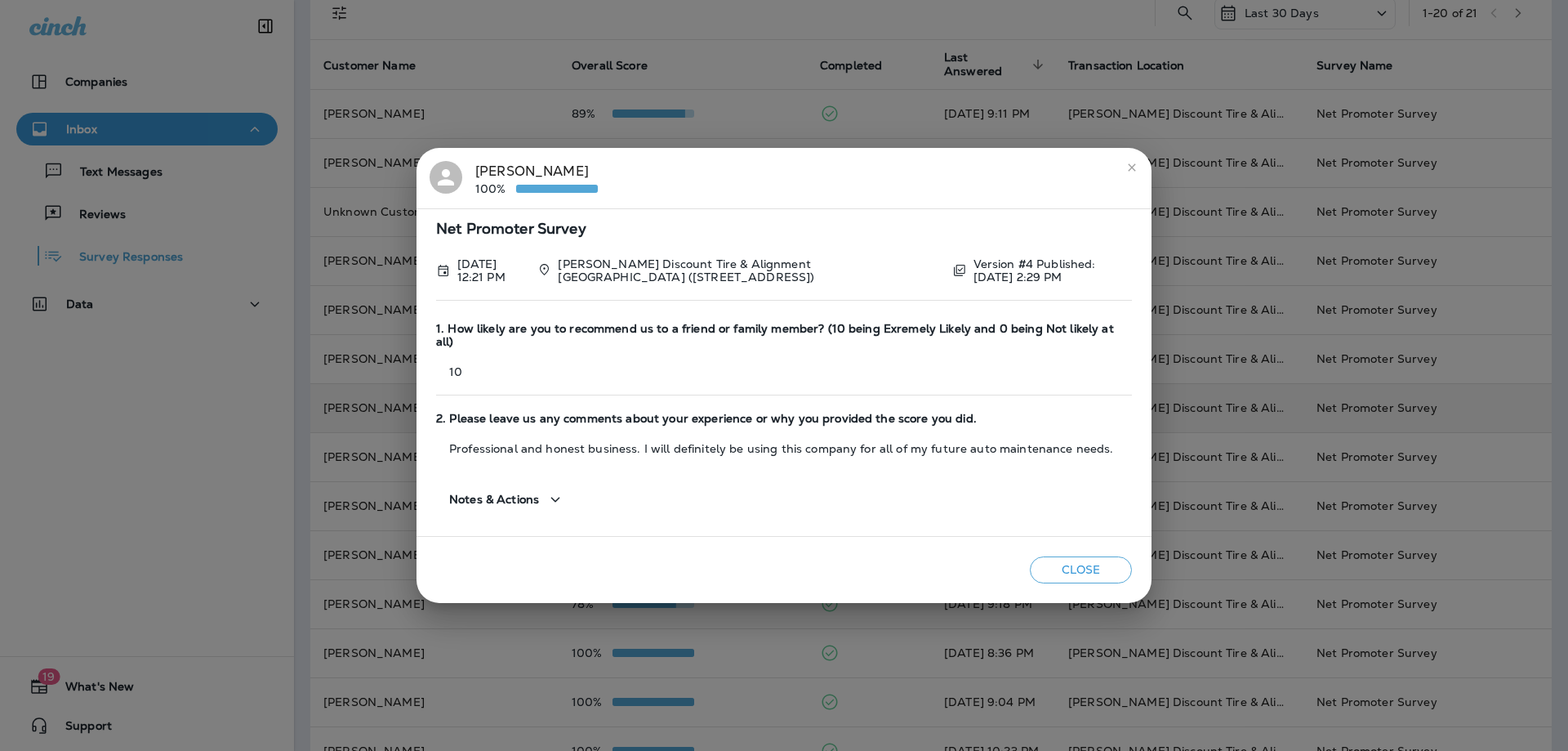
click at [1130, 180] on button "close" at bounding box center [1132, 168] width 27 height 27
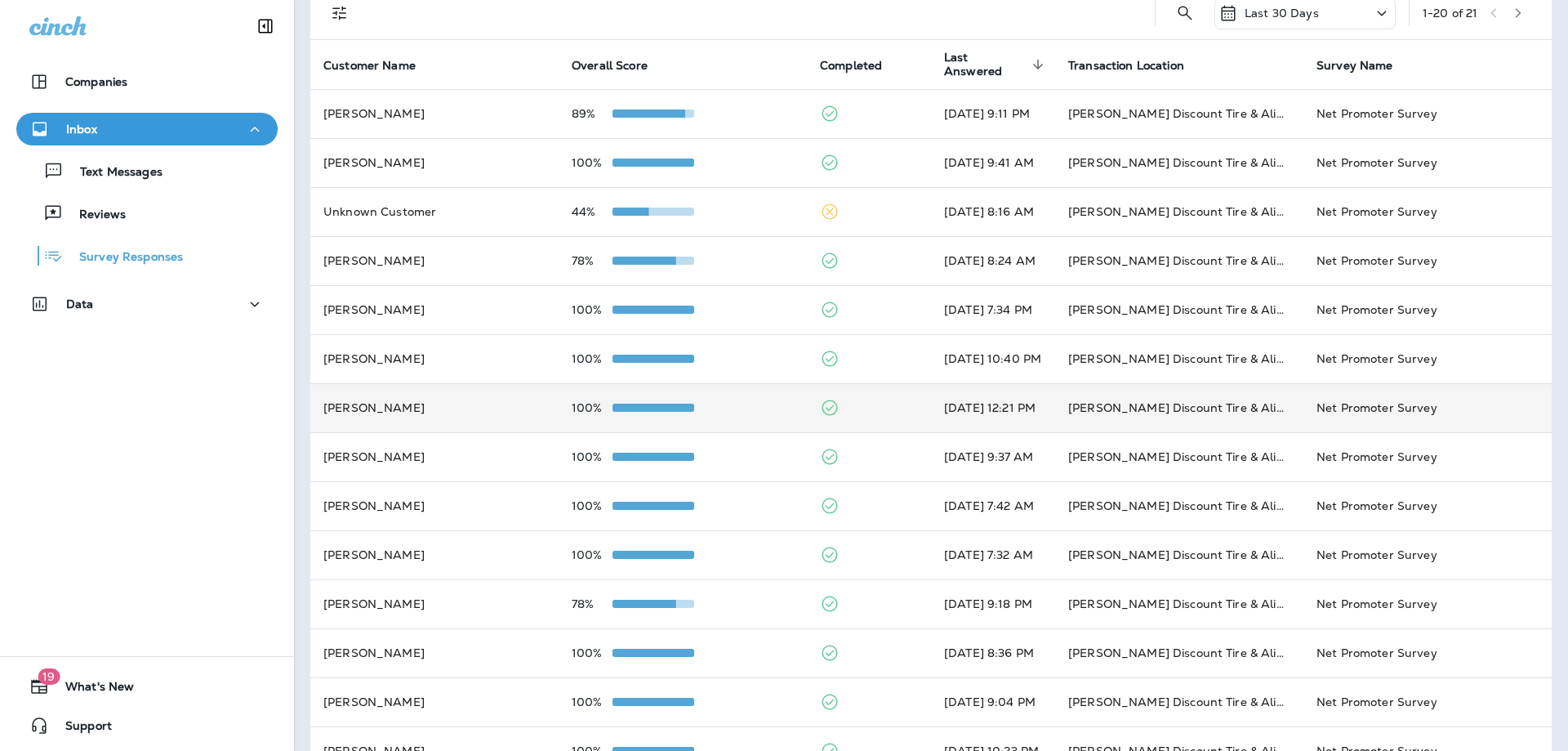
click at [694, 413] on div "100%" at bounding box center [683, 408] width 222 height 13
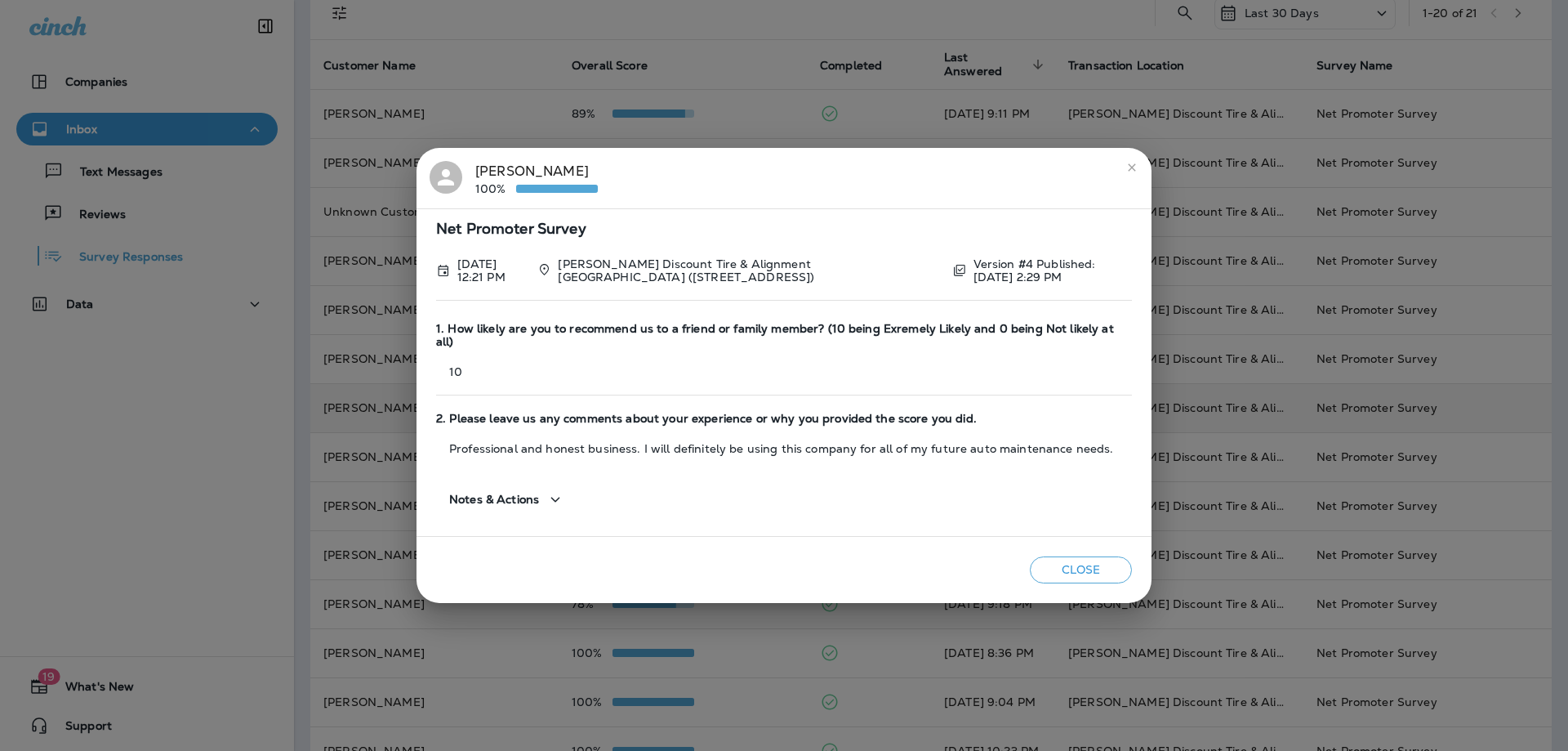
click at [1127, 171] on icon "close" at bounding box center [1132, 168] width 13 height 13
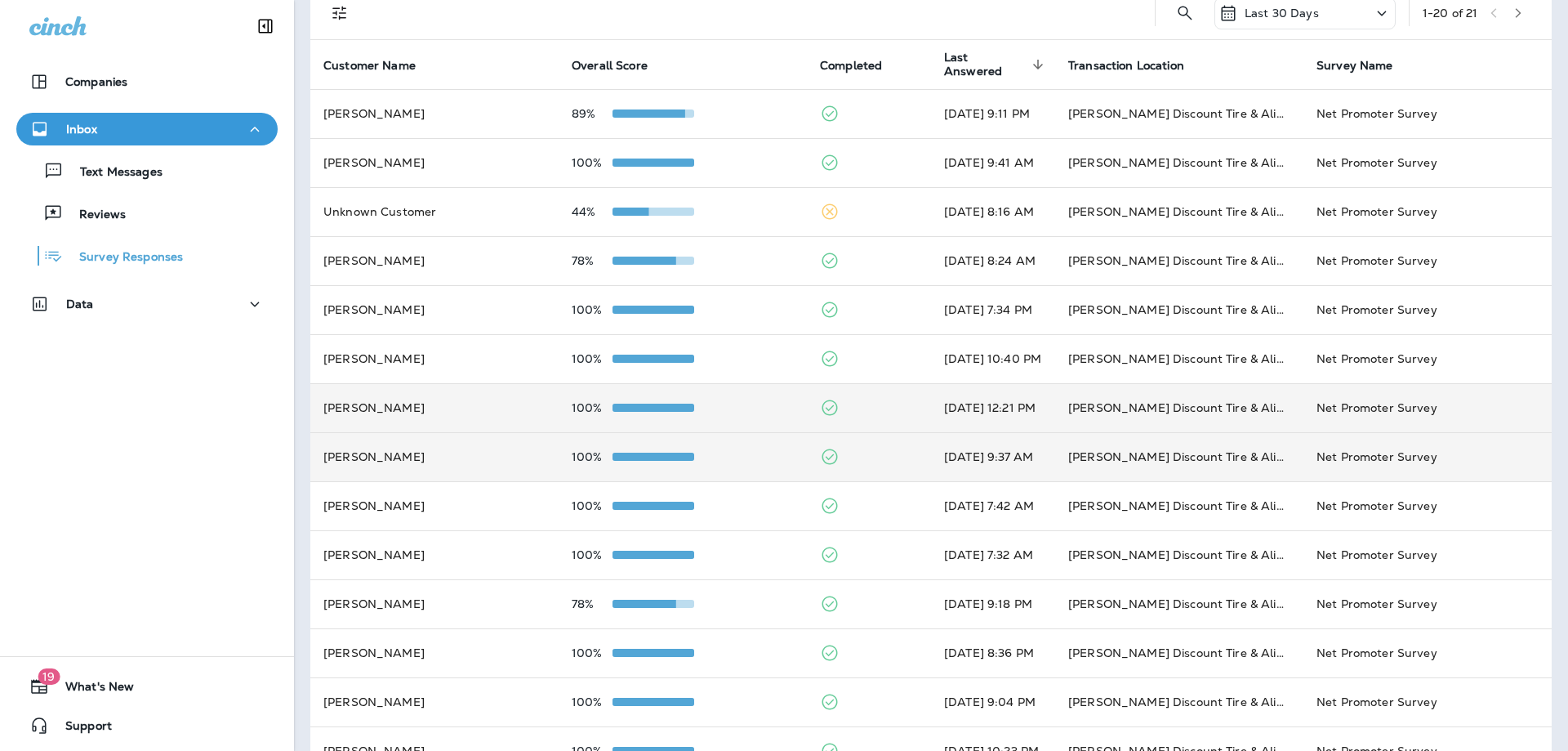
click at [601, 450] on td "100%" at bounding box center [682, 457] width 248 height 49
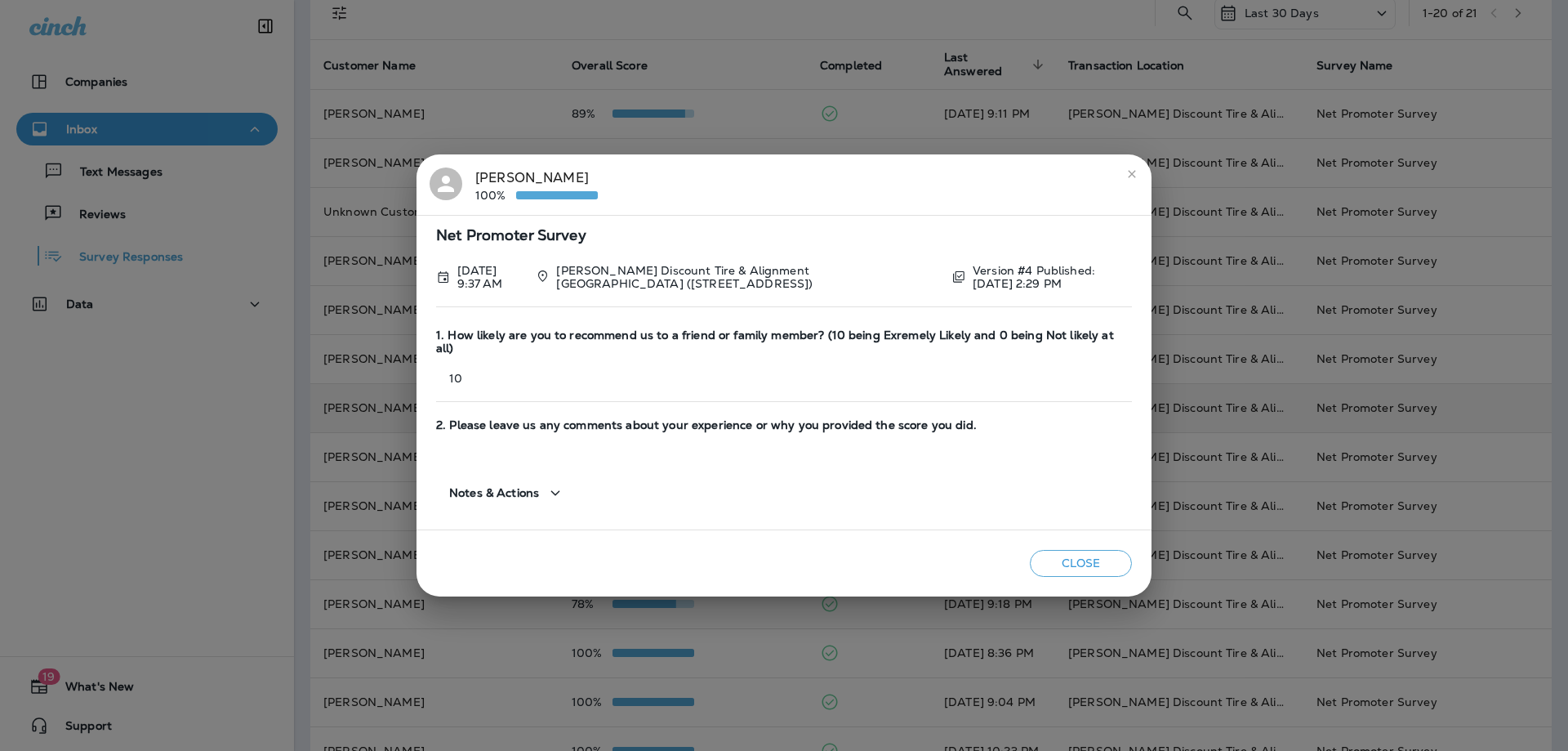
click at [1129, 194] on div "[PERSON_NAME] 100%" at bounding box center [784, 184] width 709 height 34
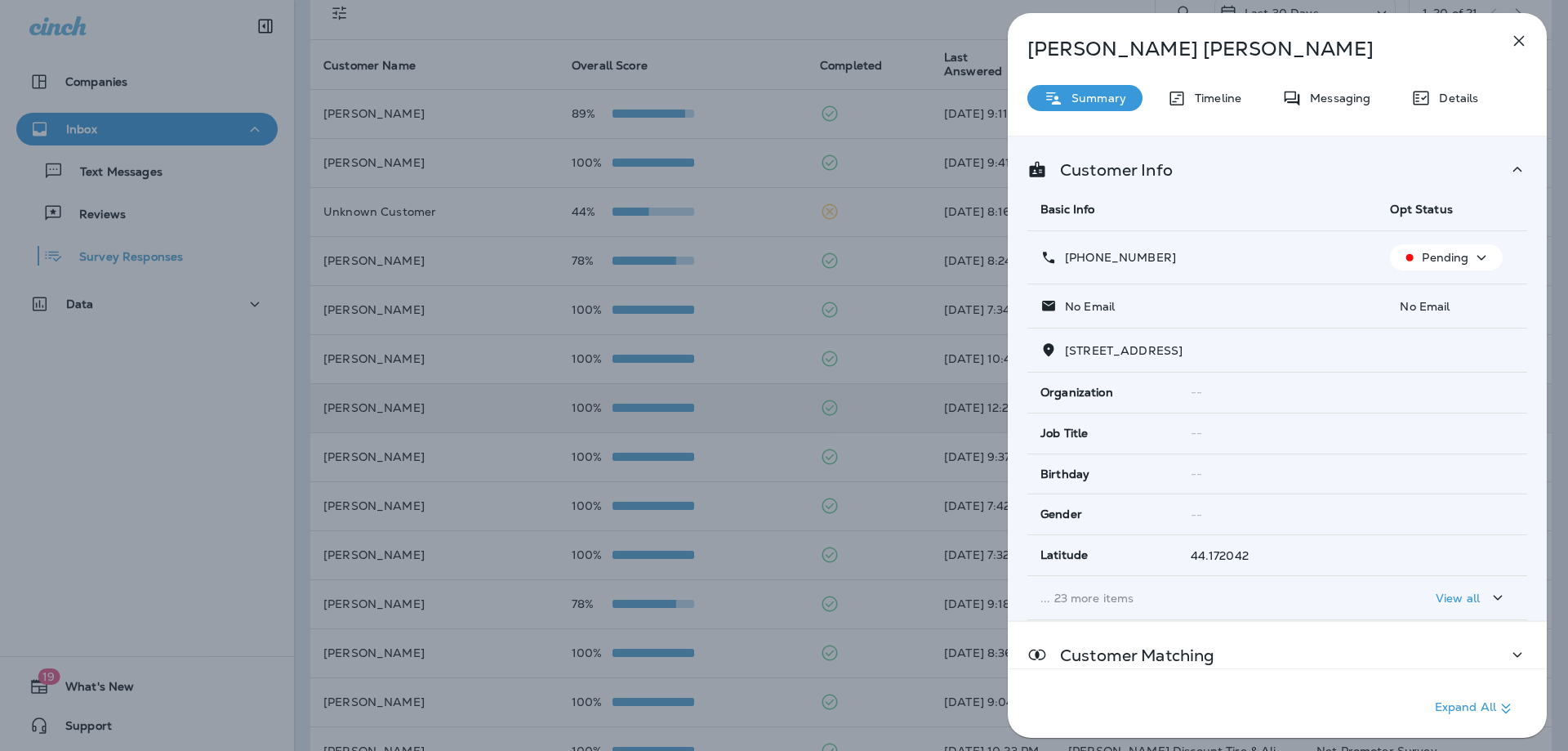
click at [1510, 47] on icon "button" at bounding box center [1519, 40] width 19 height 19
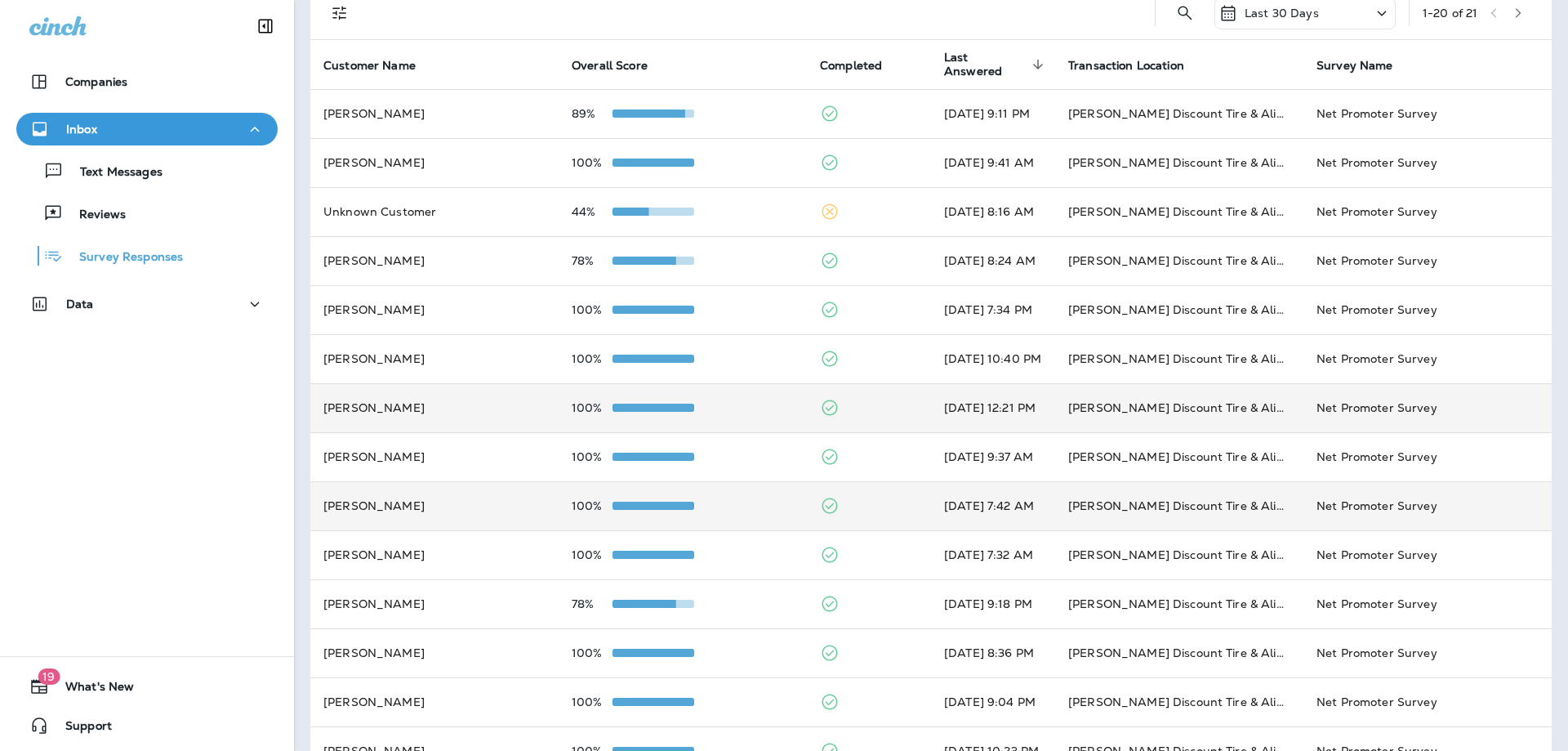
click at [701, 496] on td "100%" at bounding box center [682, 506] width 248 height 49
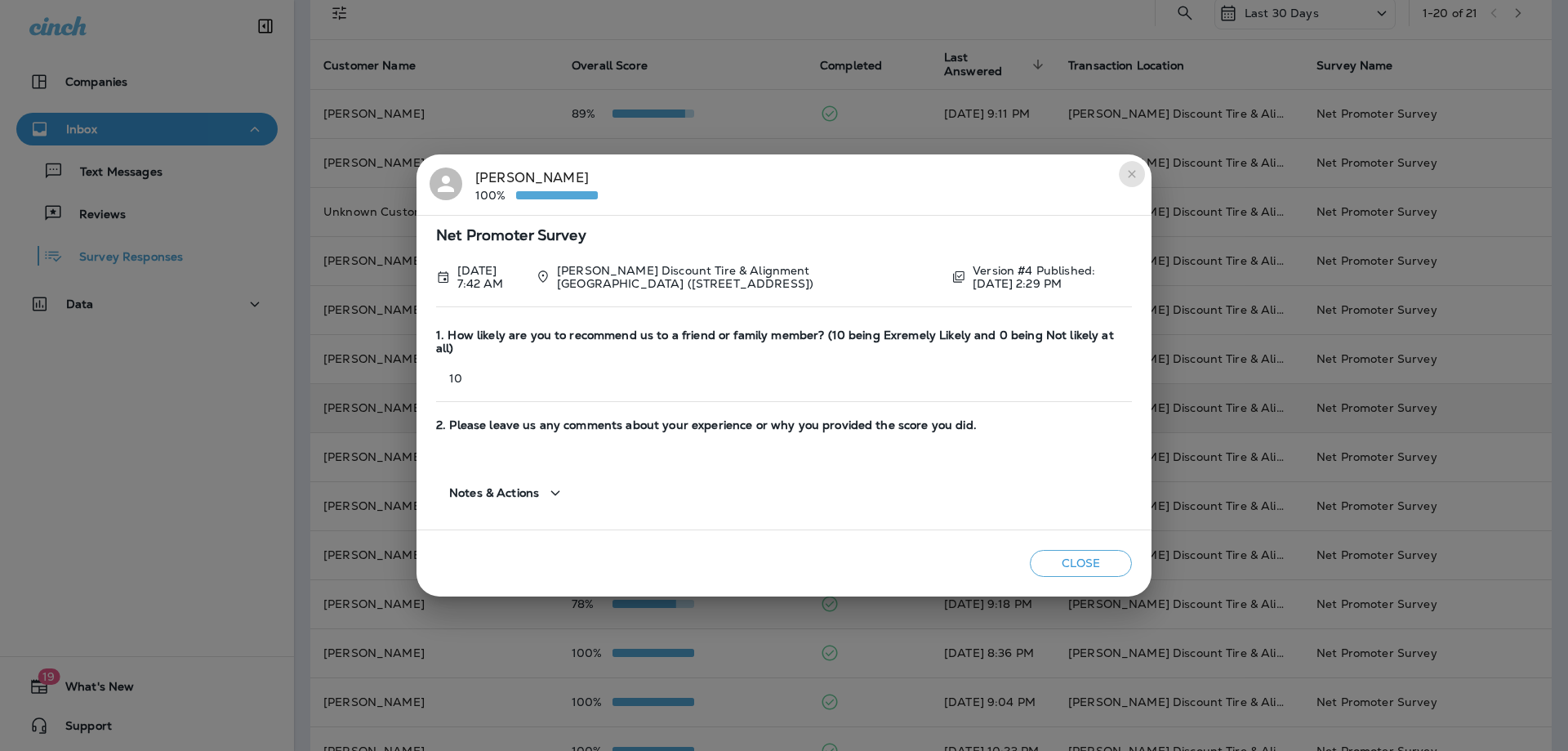
click at [1127, 187] on button "close" at bounding box center [1132, 174] width 27 height 27
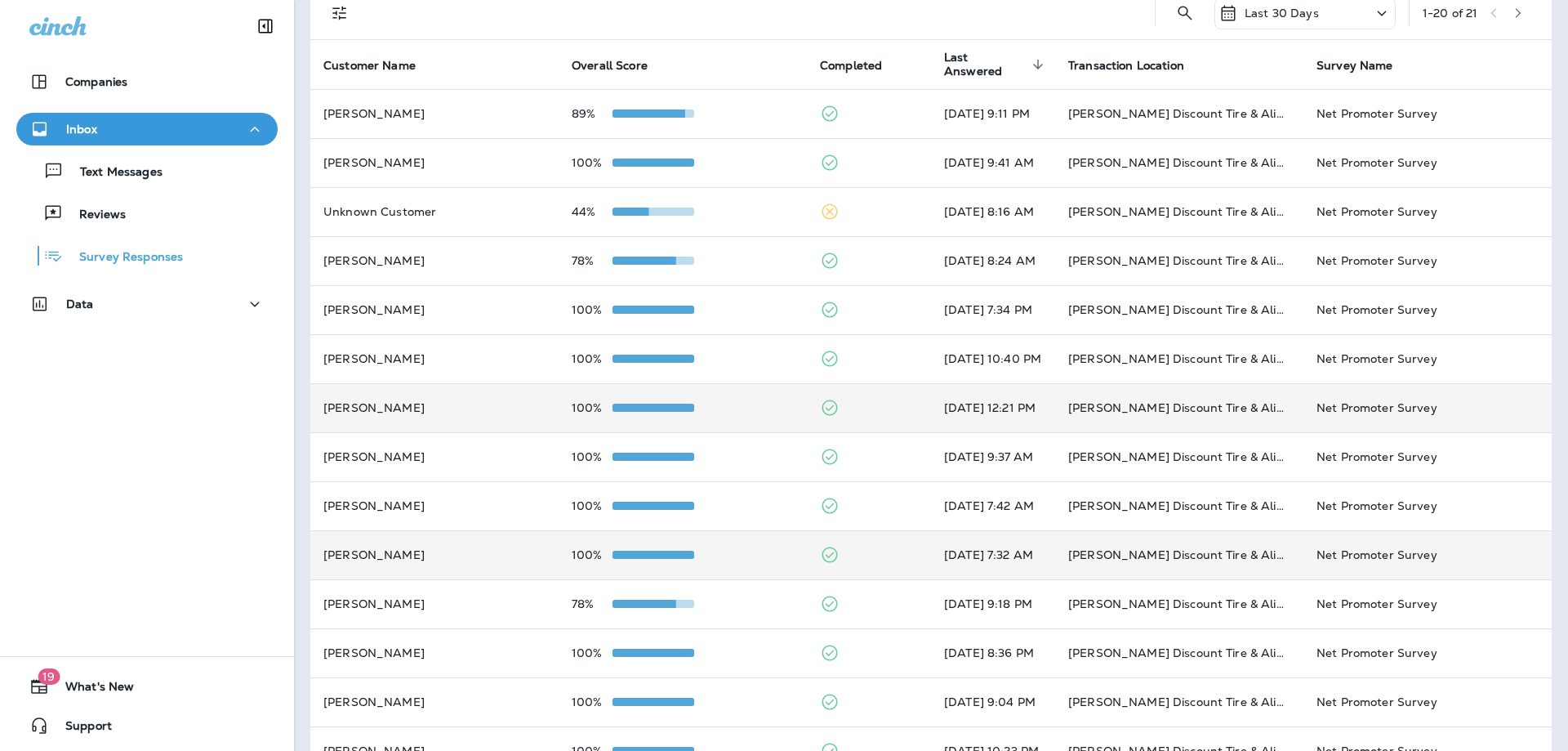
click at [747, 559] on div "100%" at bounding box center [683, 555] width 222 height 13
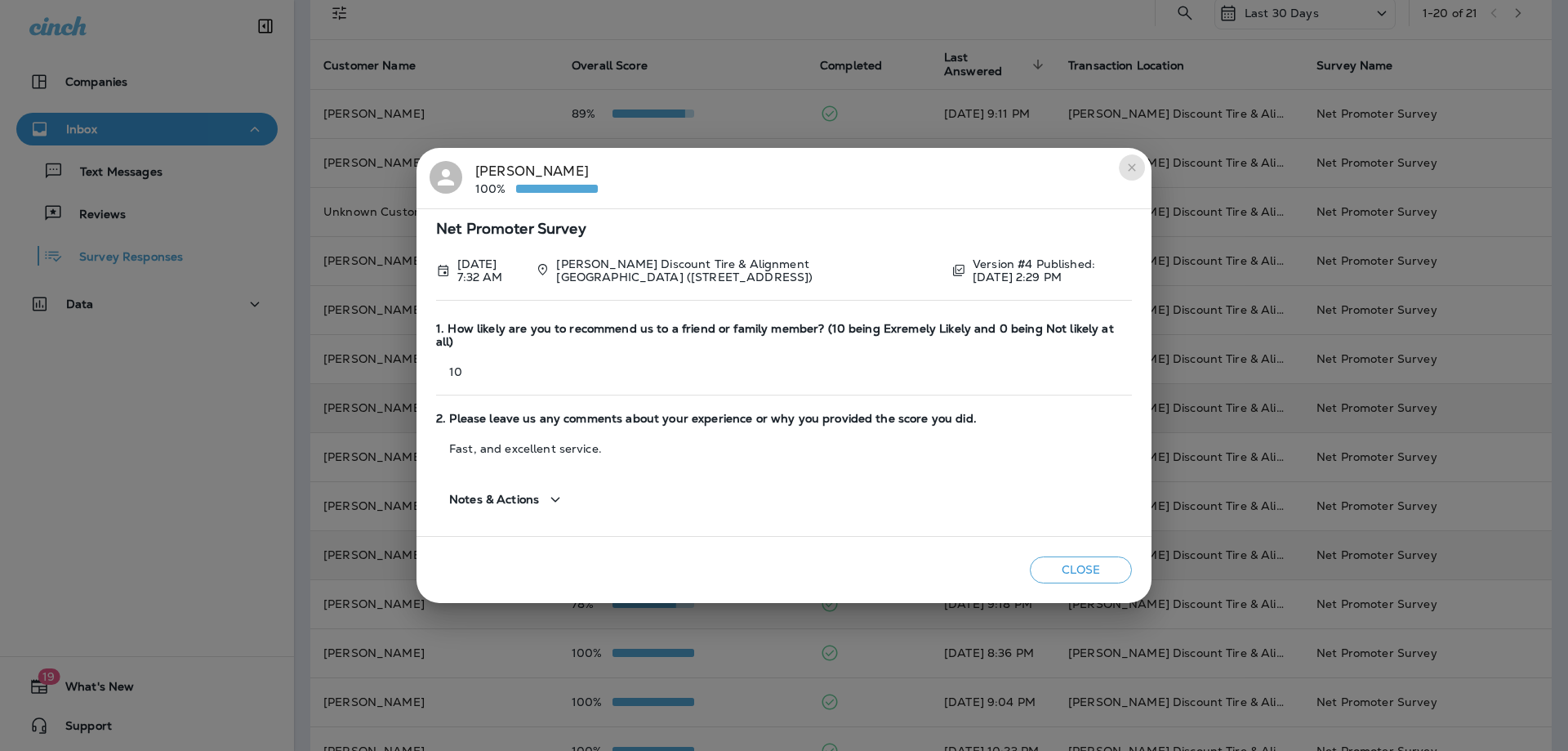
click at [1133, 171] on icon "close" at bounding box center [1132, 168] width 13 height 13
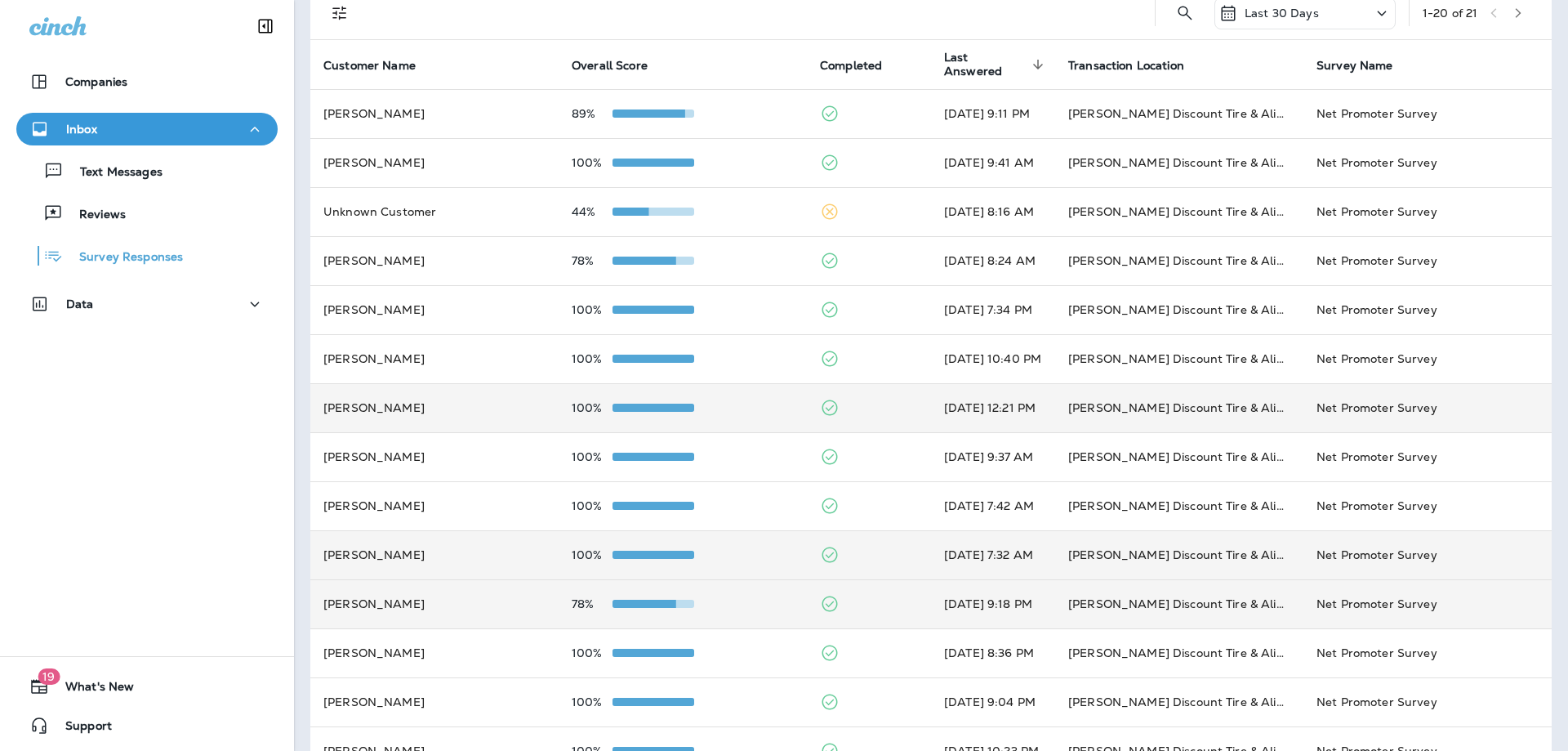
click at [616, 600] on span at bounding box center [635, 604] width 81 height 8
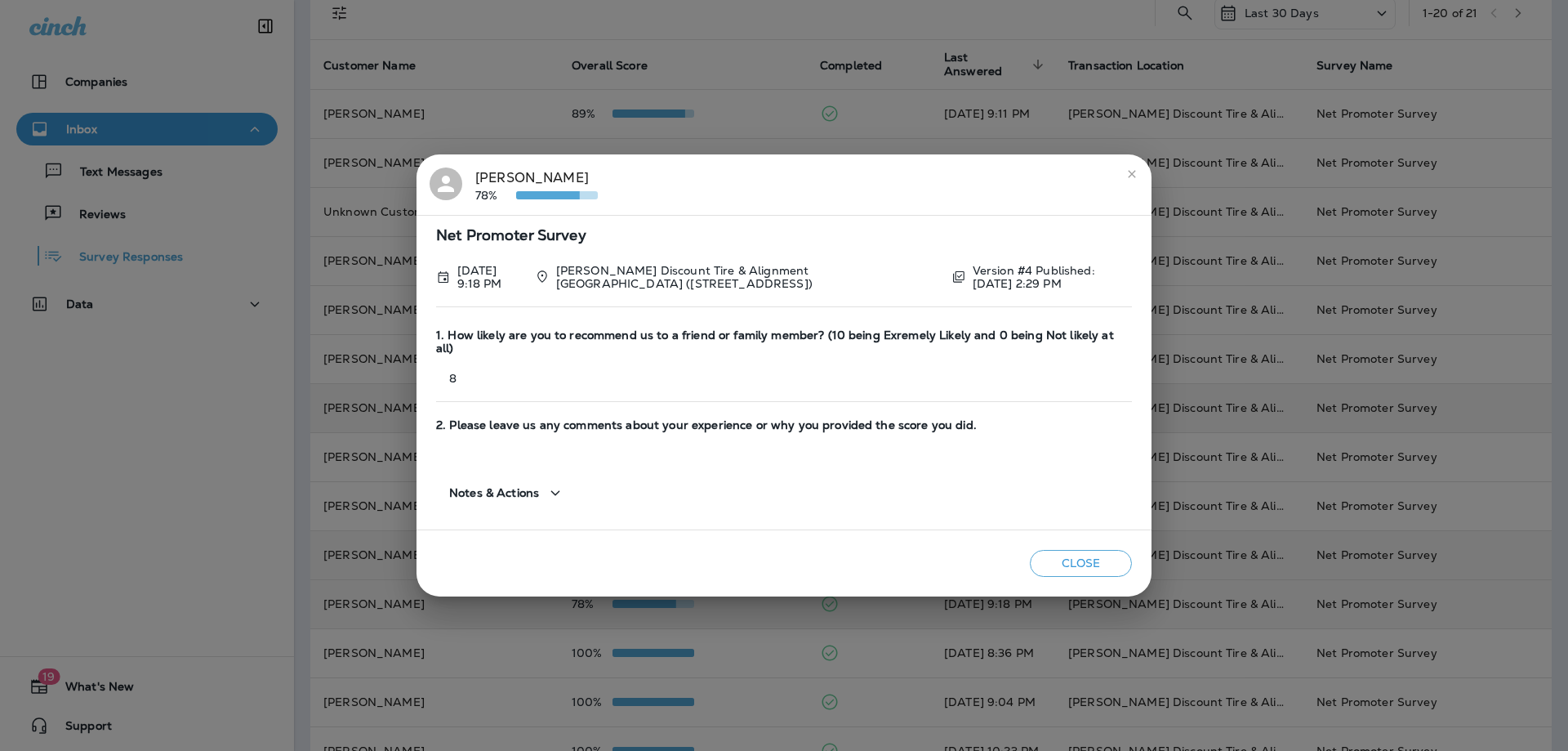
click at [1122, 177] on button "close" at bounding box center [1132, 174] width 27 height 27
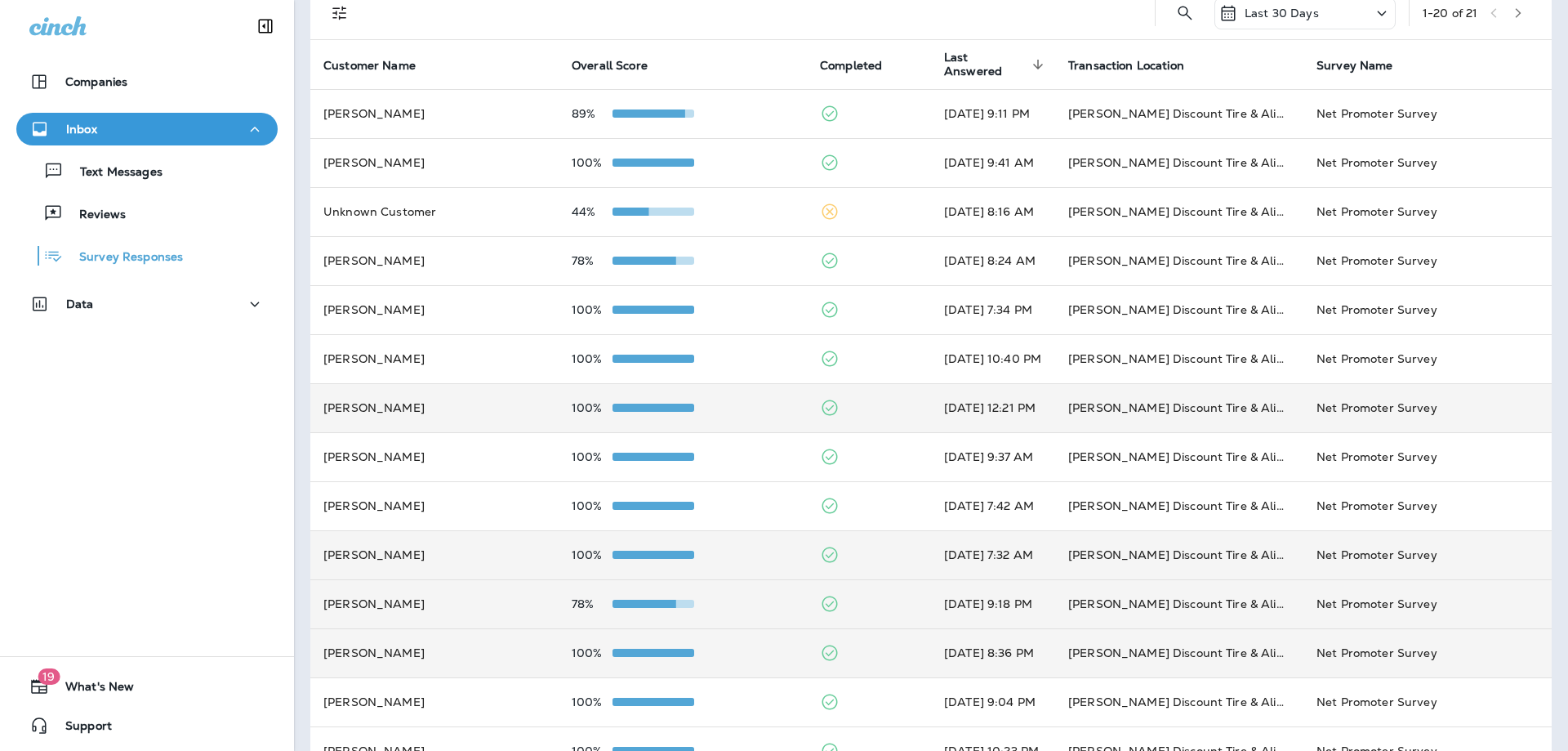
click at [730, 642] on td "100%" at bounding box center [682, 653] width 248 height 49
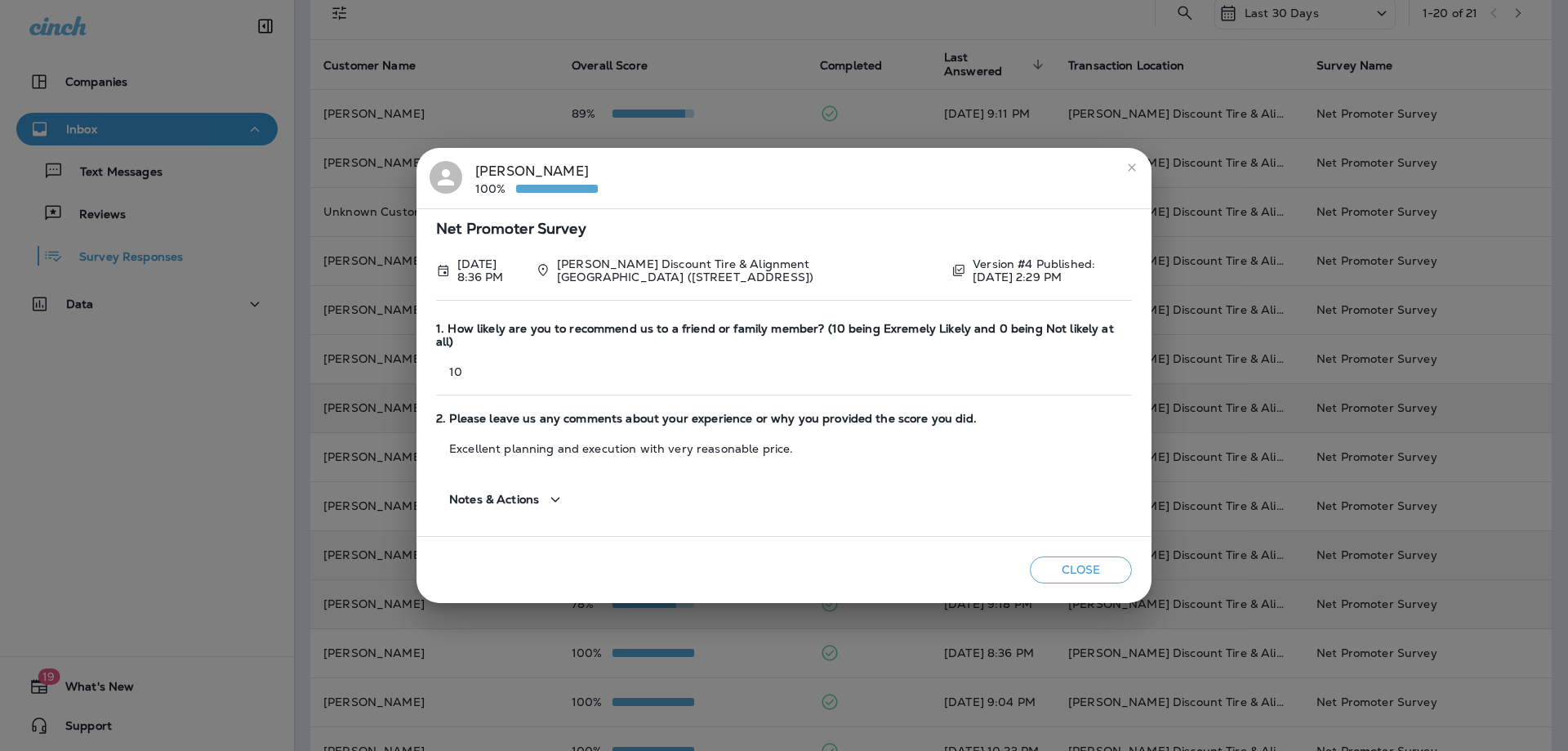
click at [1128, 174] on icon "close" at bounding box center [1132, 168] width 13 height 13
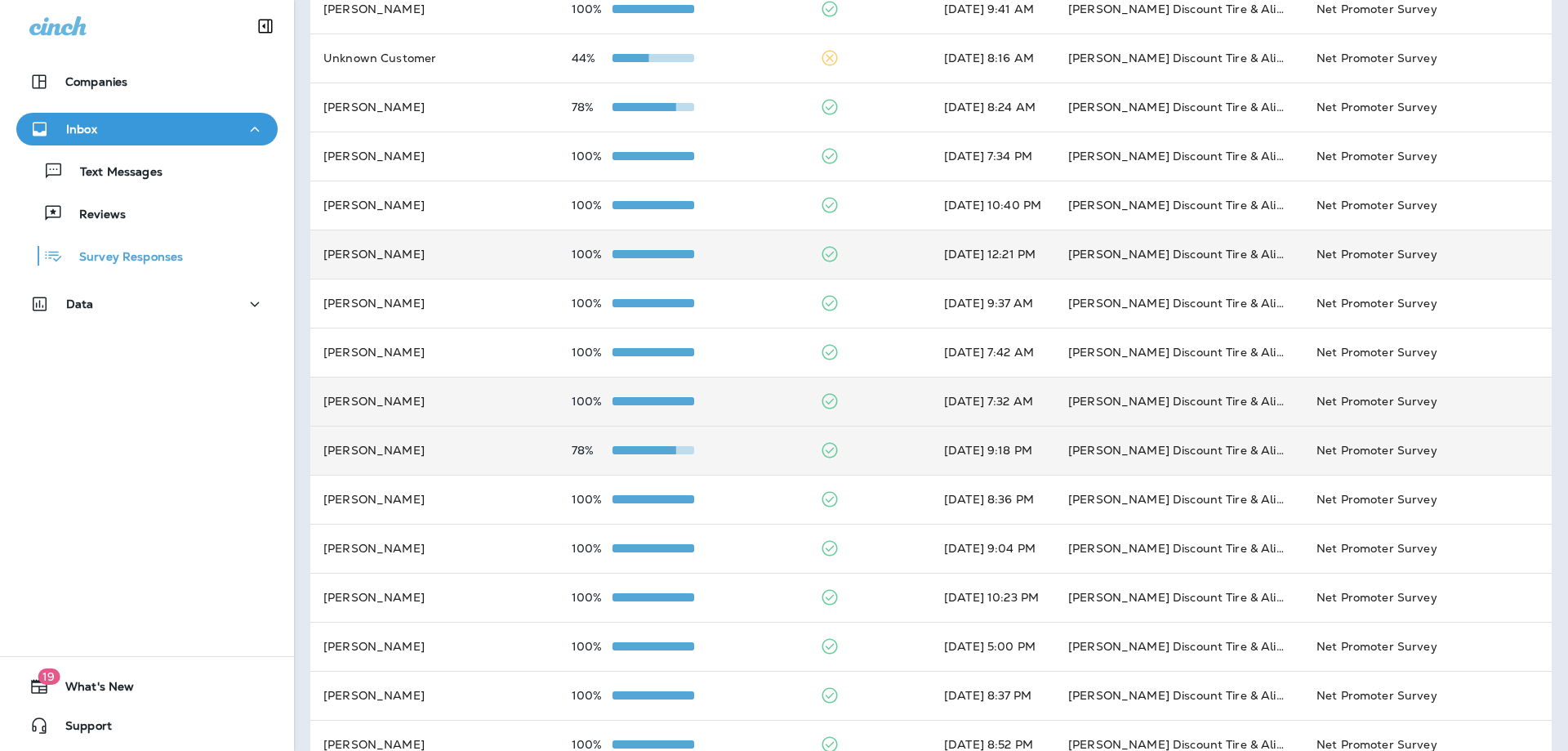
scroll to position [327, 0]
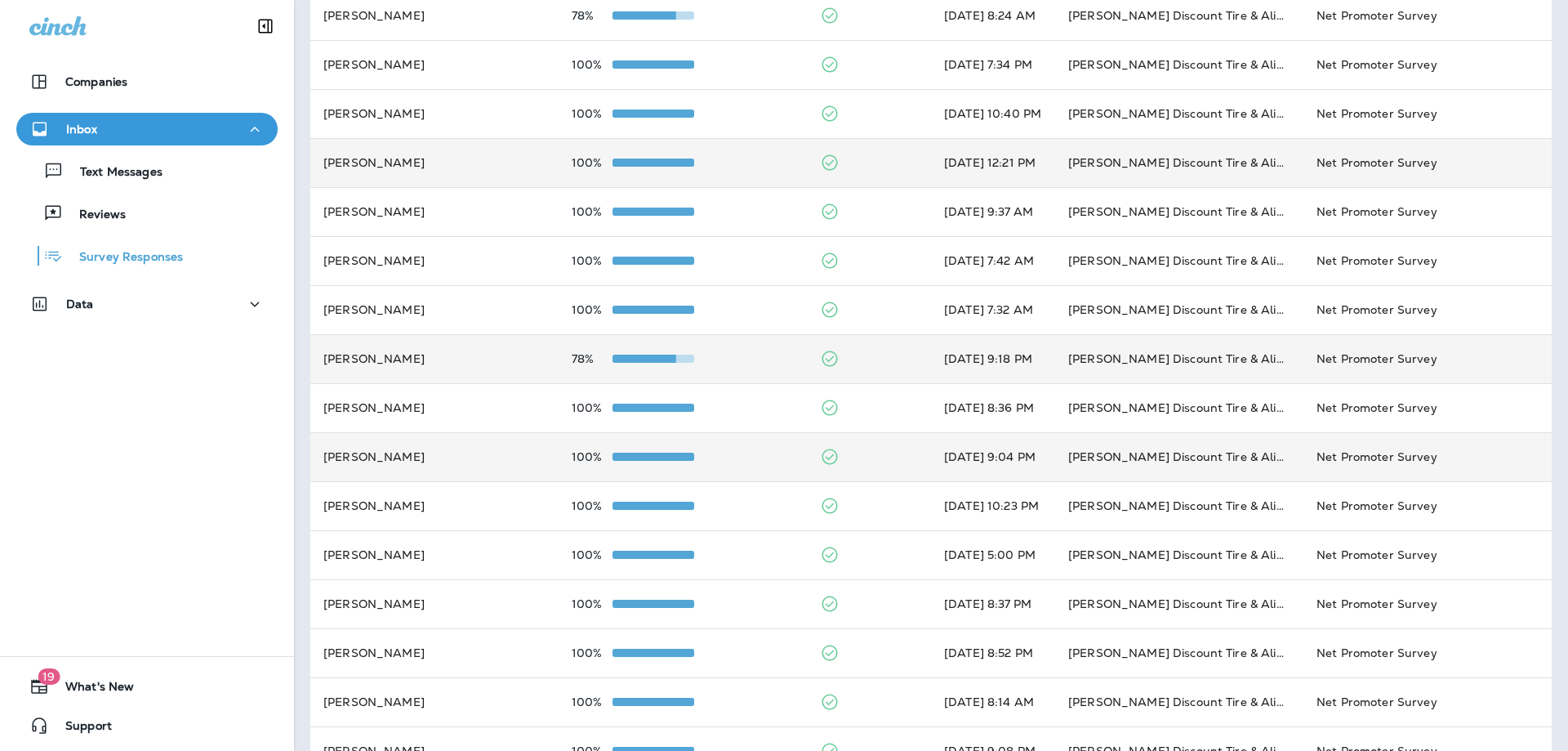
click at [748, 469] on td "100%" at bounding box center [682, 457] width 248 height 49
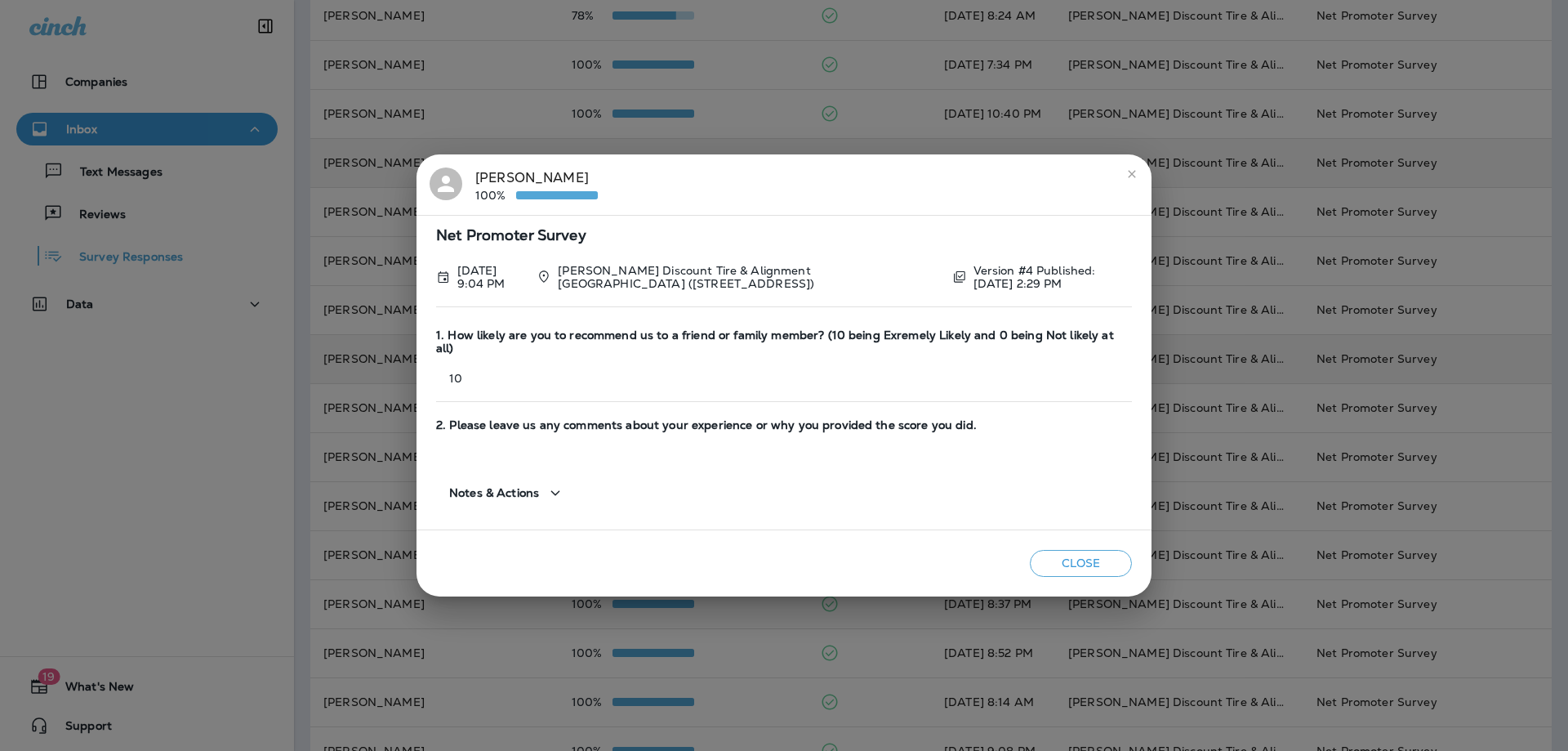
click at [1136, 174] on icon "close" at bounding box center [1132, 174] width 13 height 13
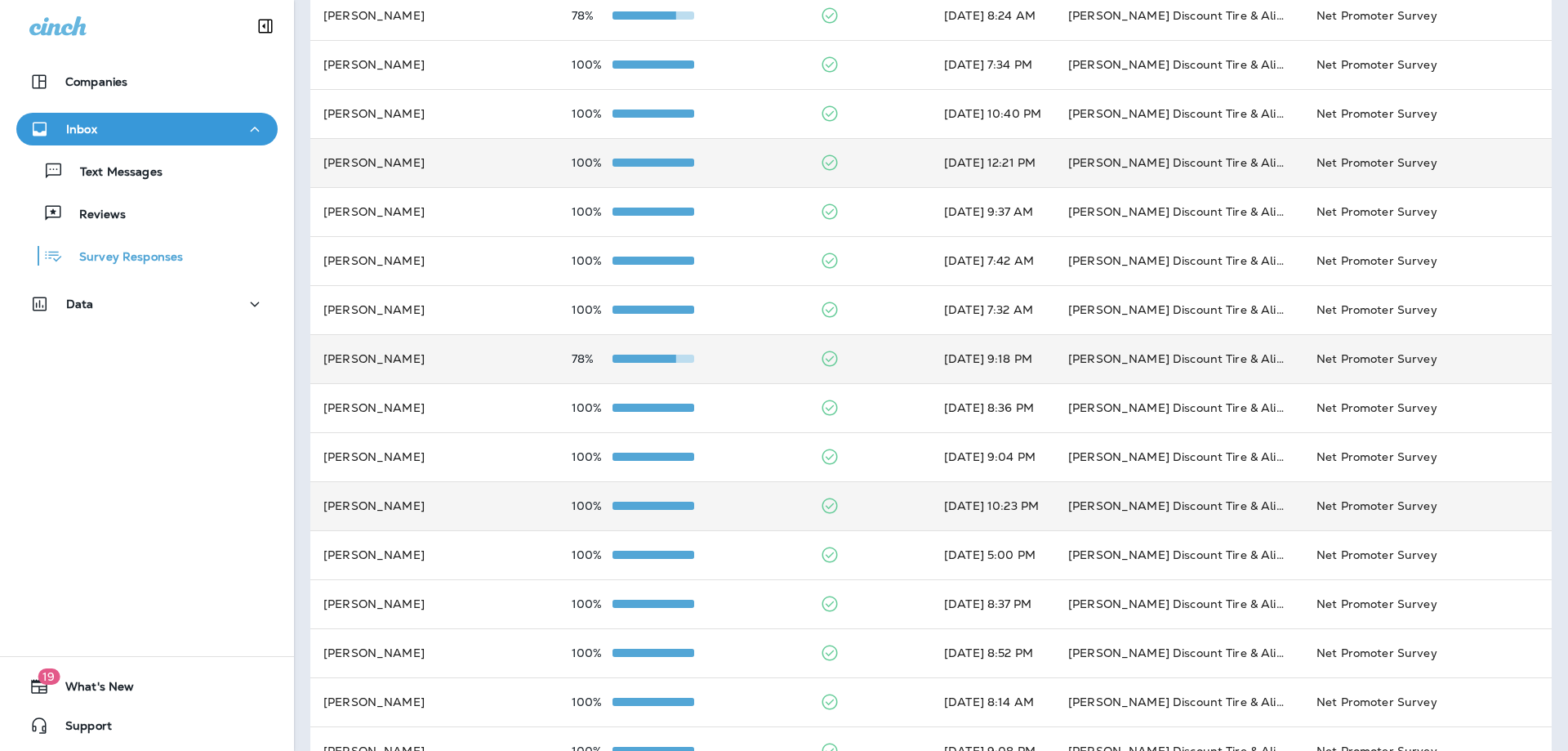
click at [546, 509] on td "[PERSON_NAME]" at bounding box center [434, 506] width 248 height 49
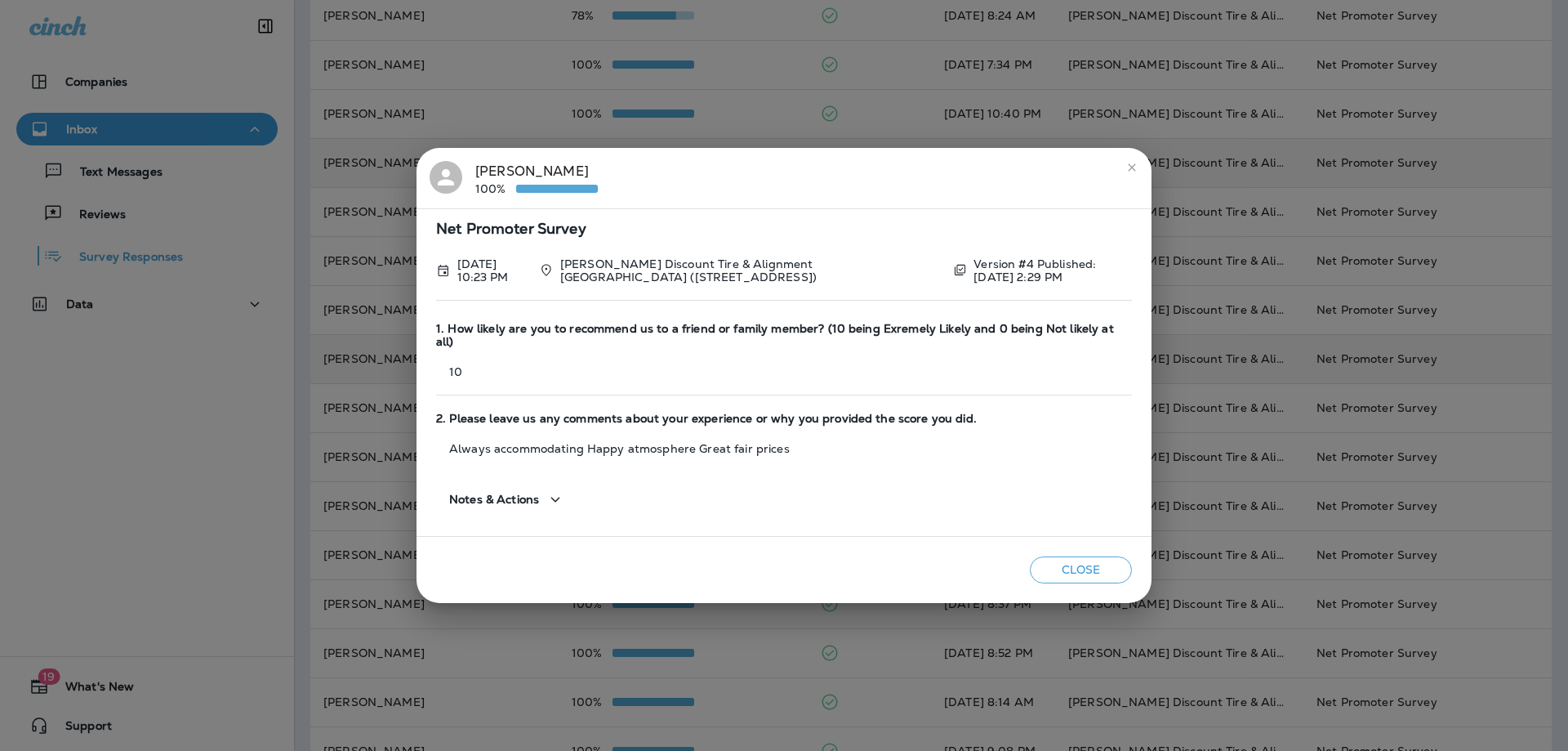
click at [1132, 174] on icon "close" at bounding box center [1132, 168] width 13 height 13
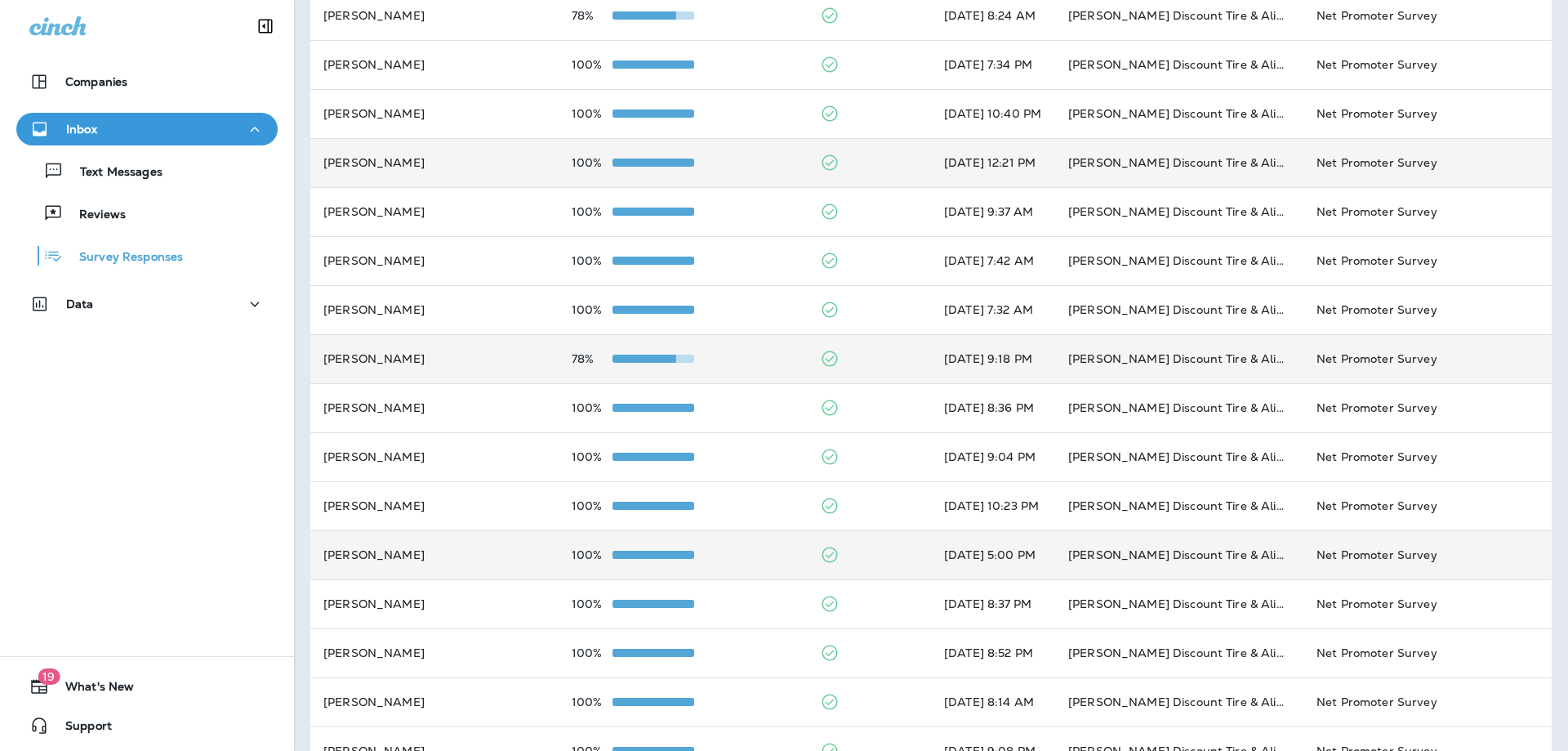
click at [507, 566] on td "[PERSON_NAME]" at bounding box center [434, 555] width 248 height 49
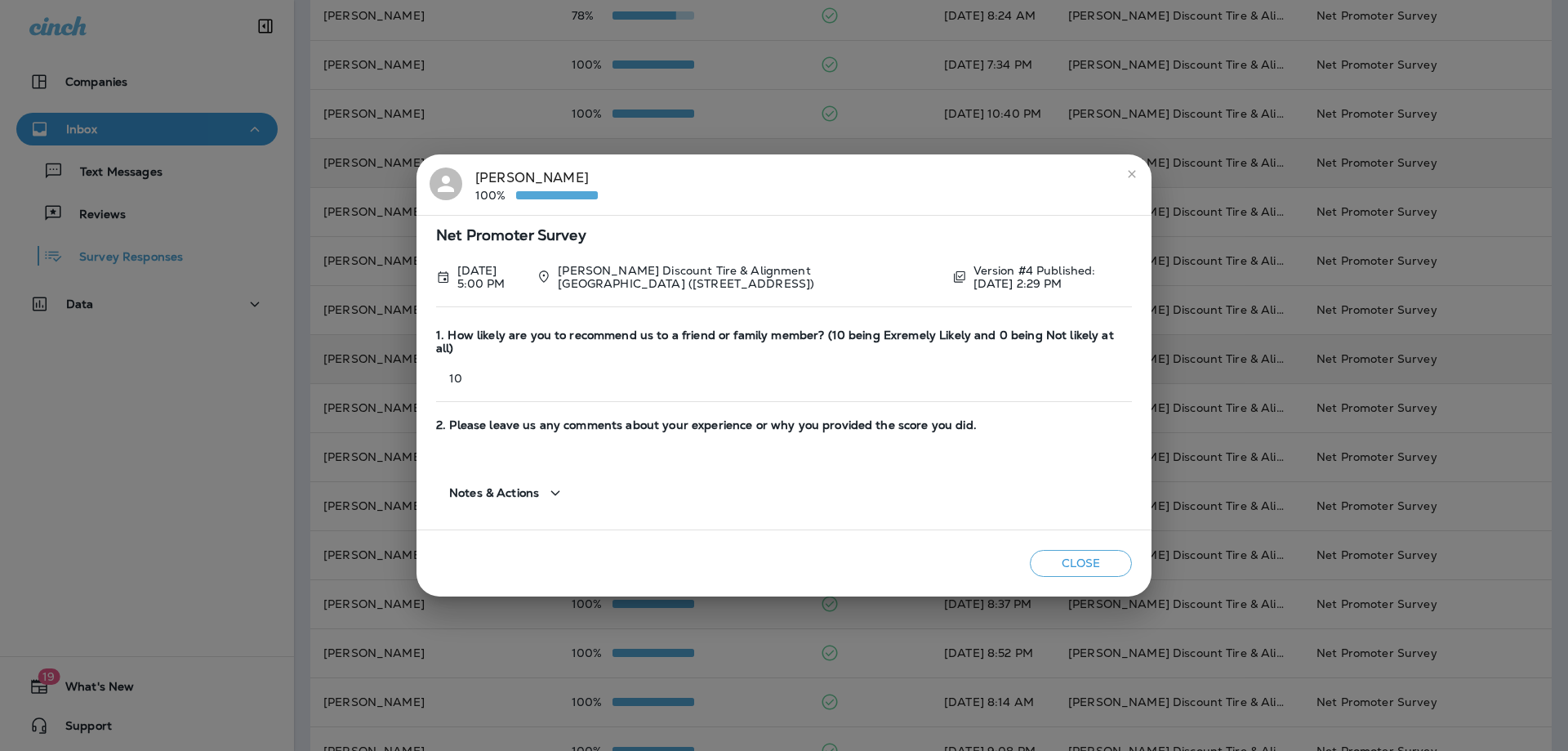
click at [1132, 179] on icon "close" at bounding box center [1132, 174] width 13 height 13
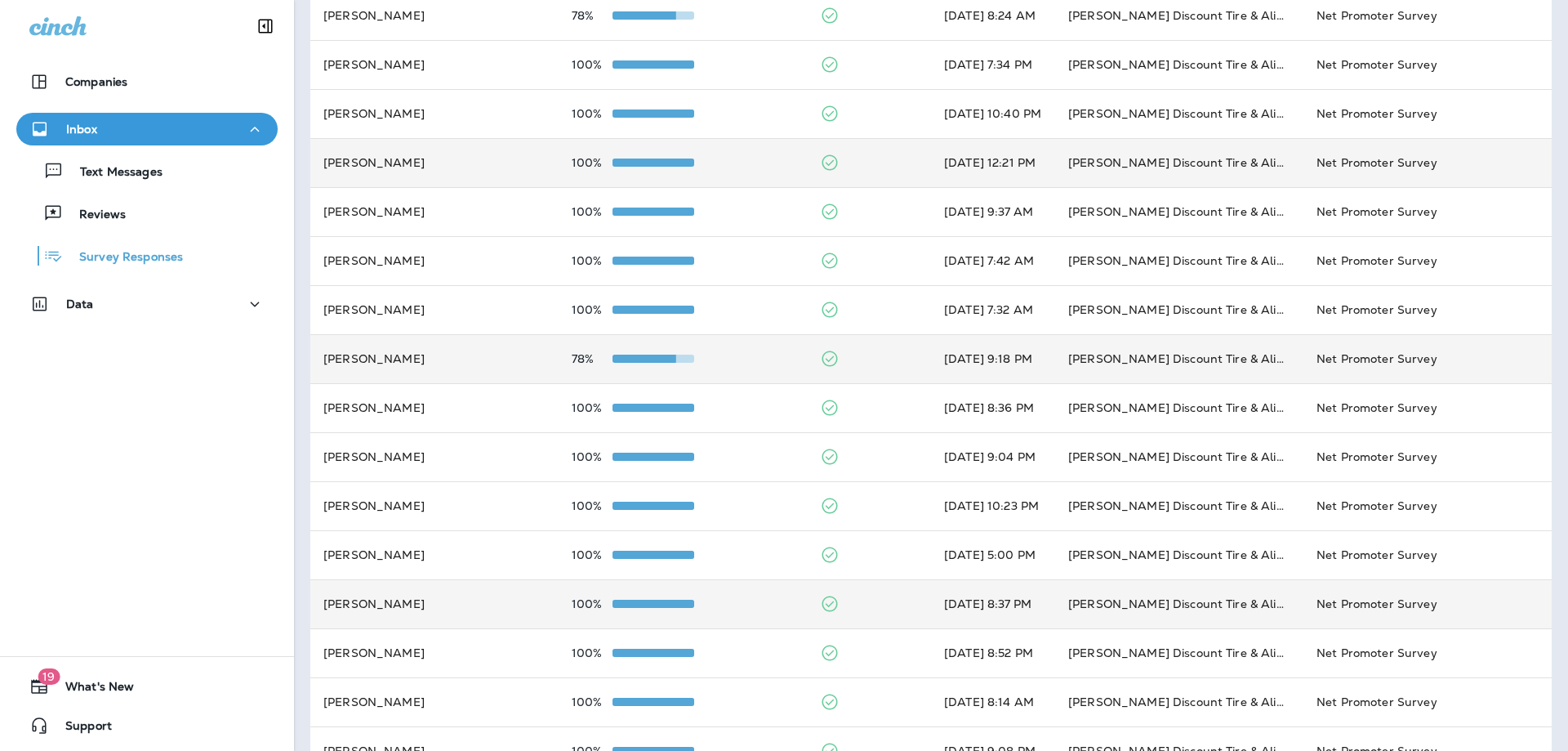
click at [617, 592] on td "100%" at bounding box center [682, 604] width 248 height 49
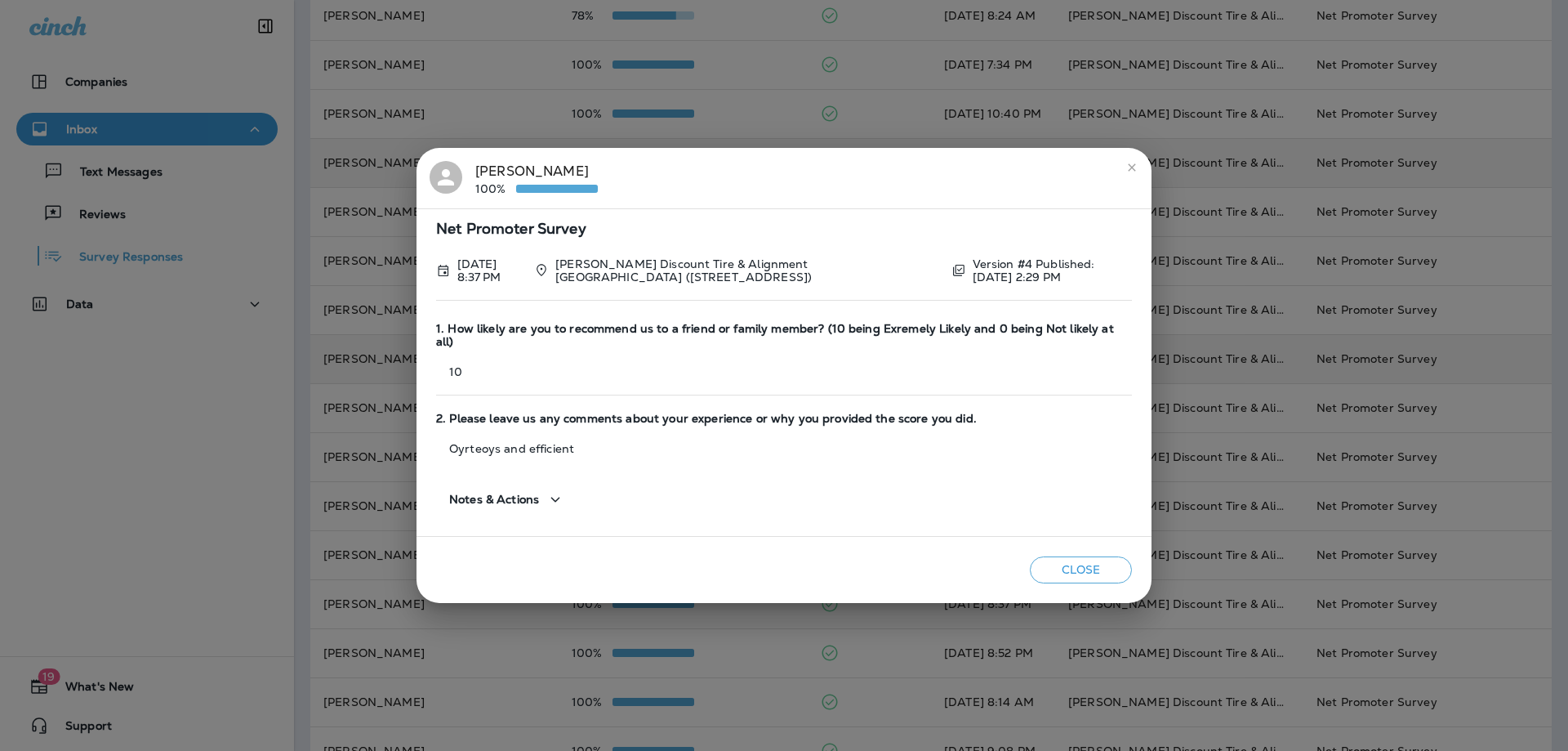
click at [1132, 174] on icon "close" at bounding box center [1132, 168] width 13 height 13
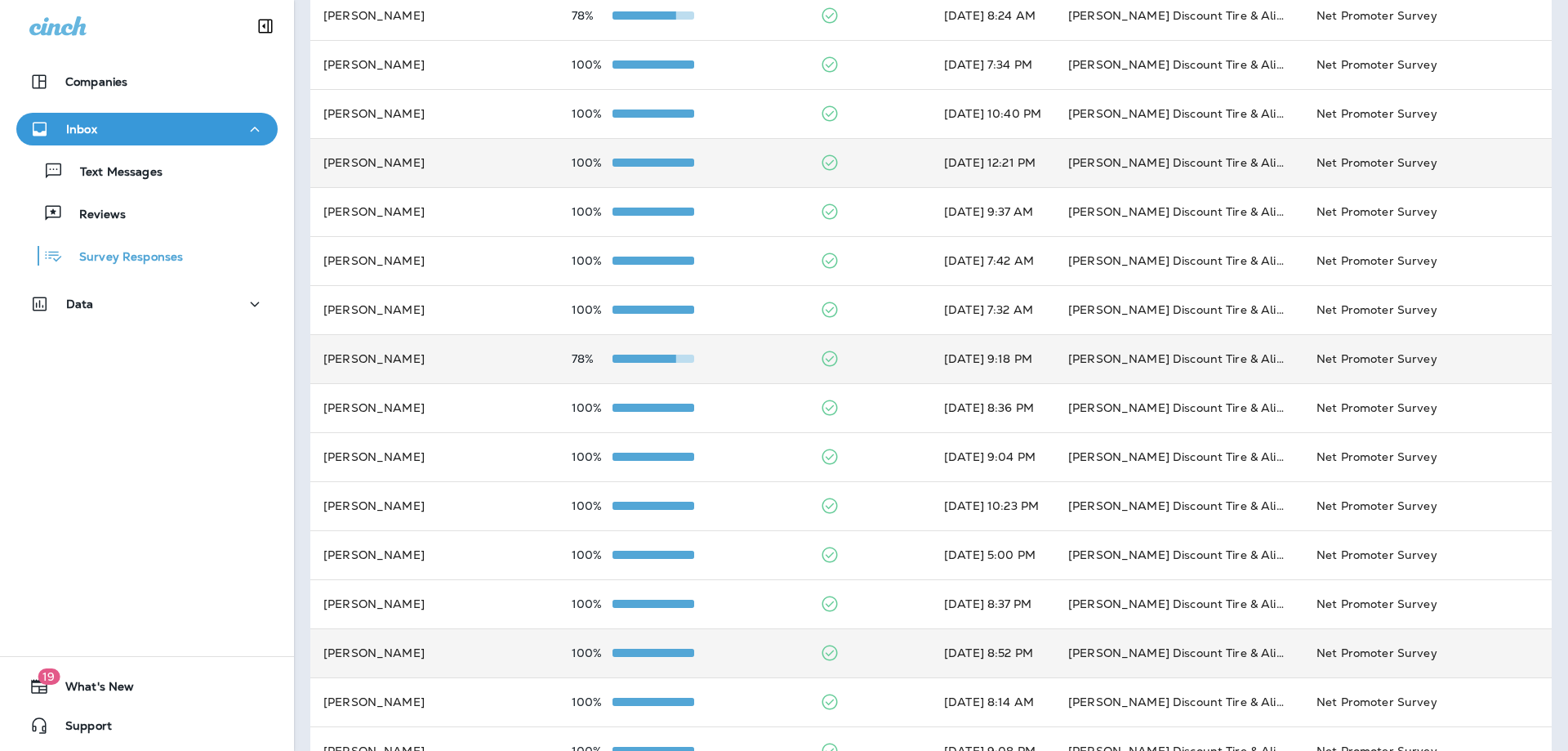
click at [725, 650] on div "100%" at bounding box center [683, 653] width 222 height 13
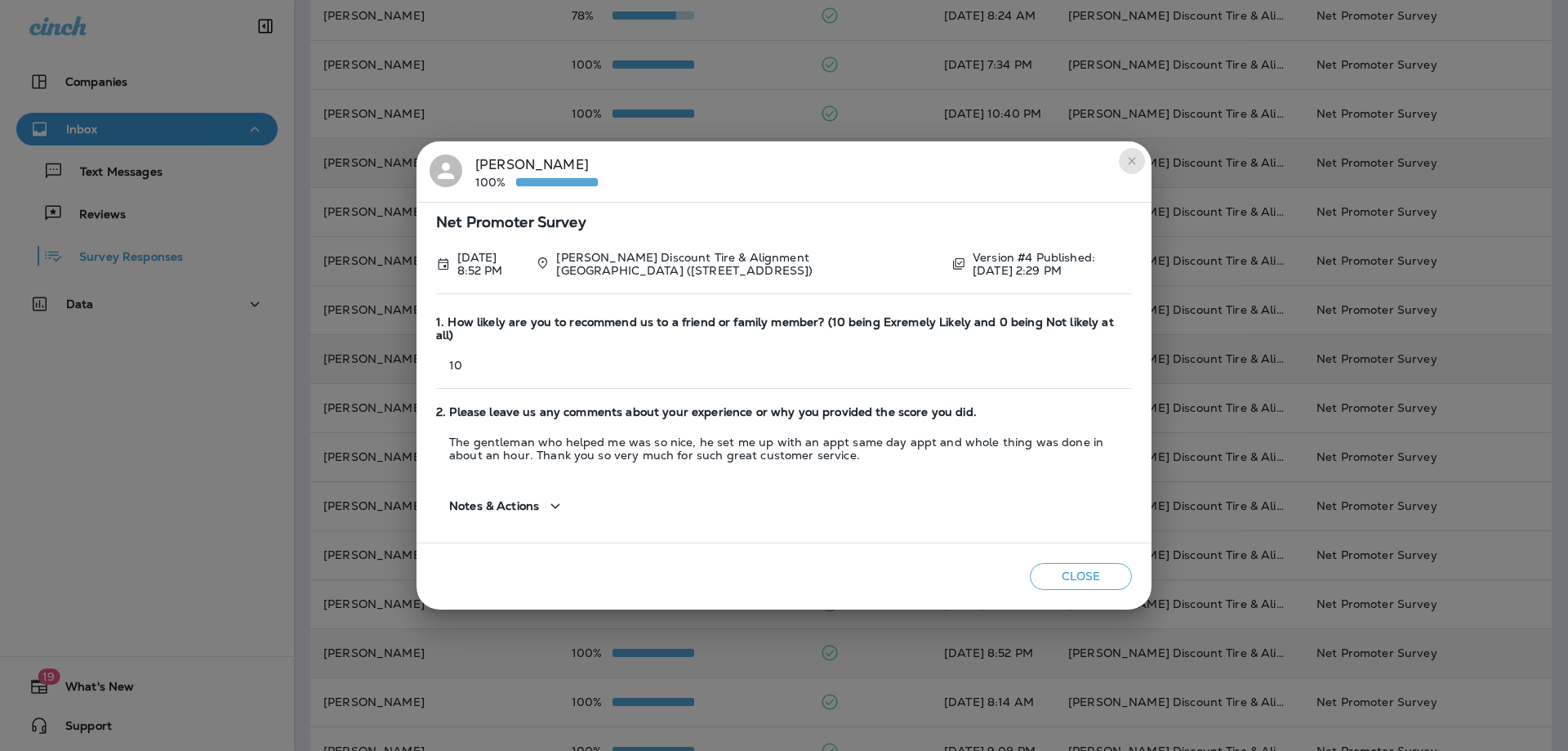
click at [1126, 174] on button "close" at bounding box center [1132, 161] width 27 height 27
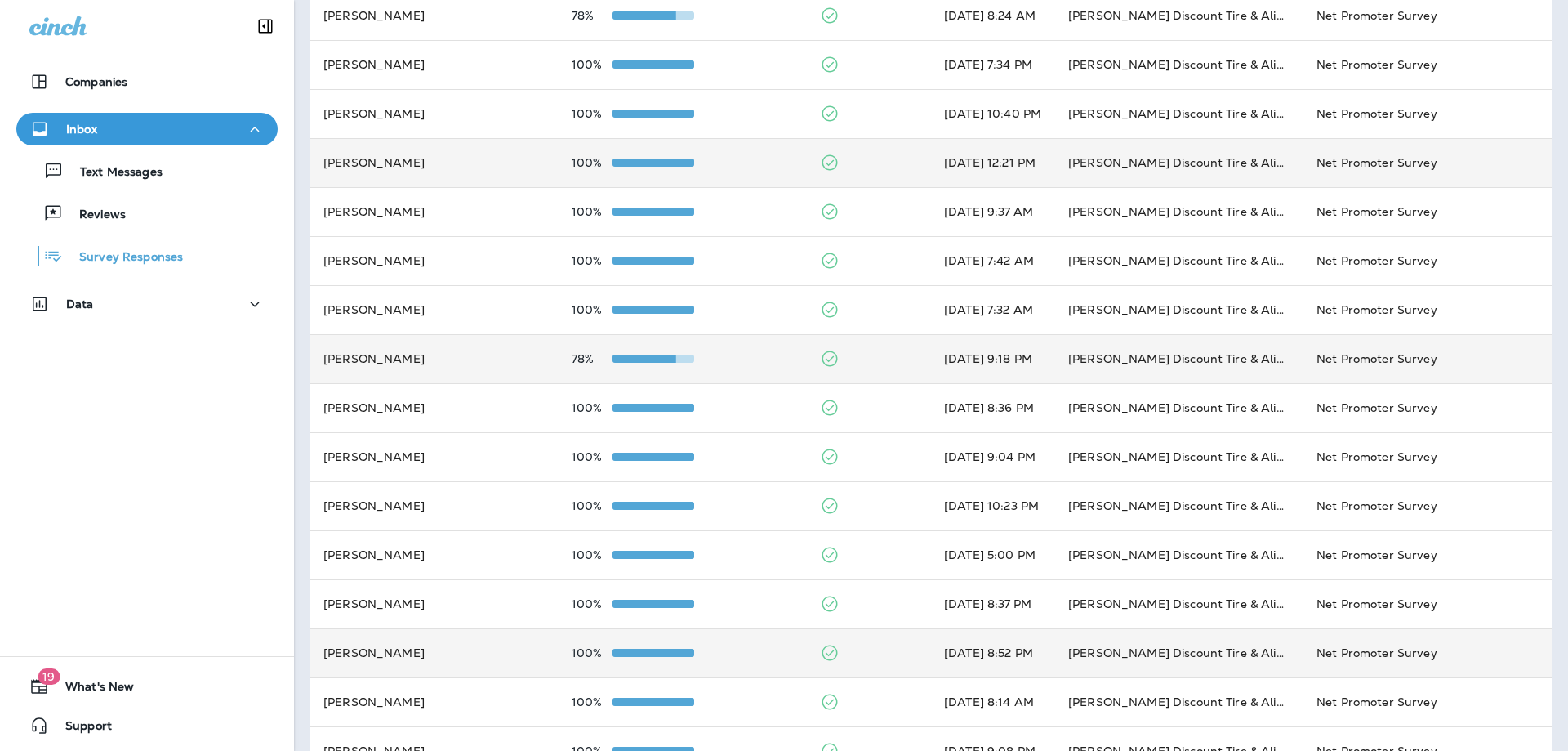
click at [643, 638] on td "100%" at bounding box center [682, 653] width 248 height 49
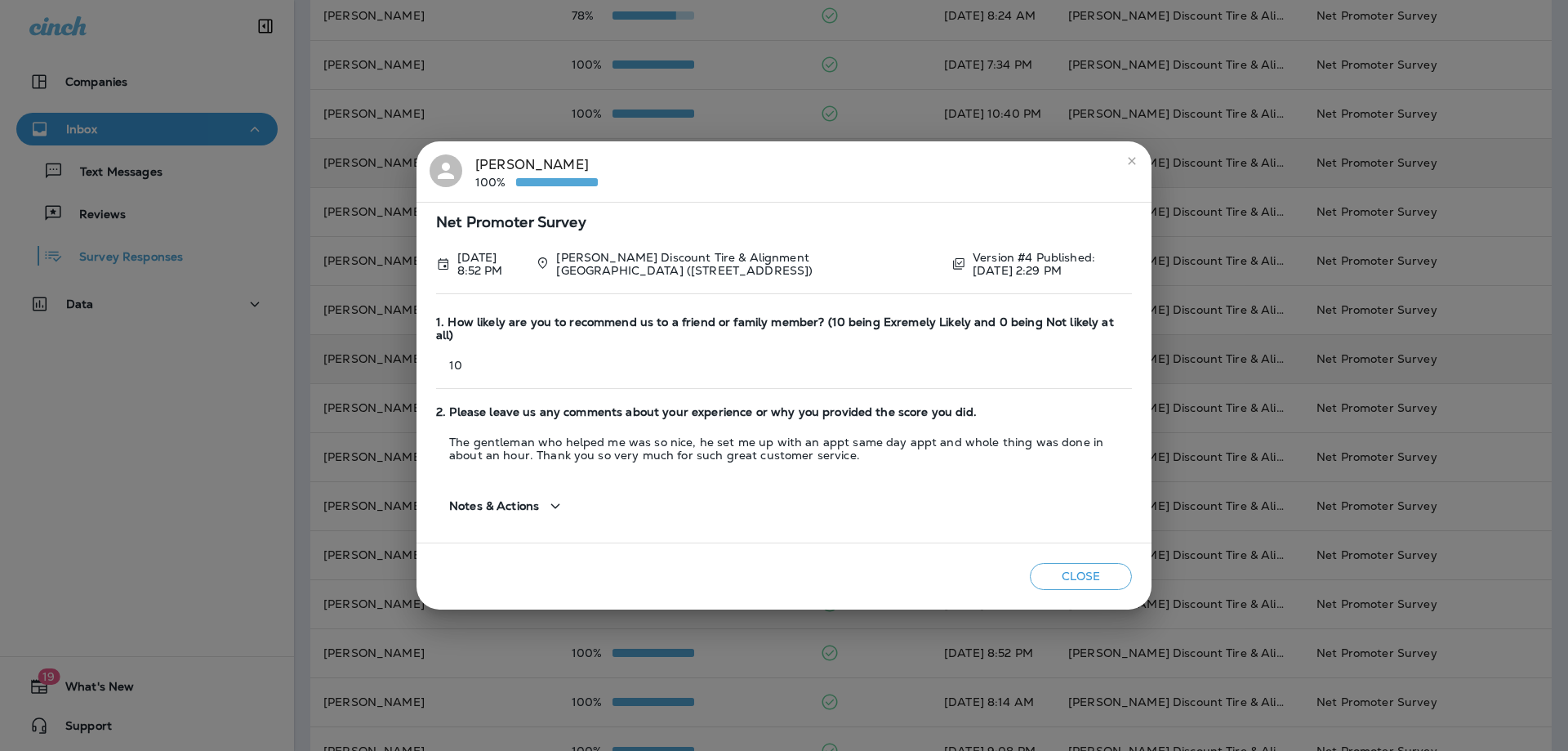
click at [1130, 168] on icon "close" at bounding box center [1132, 161] width 13 height 13
